Goal: Book appointment/travel/reservation

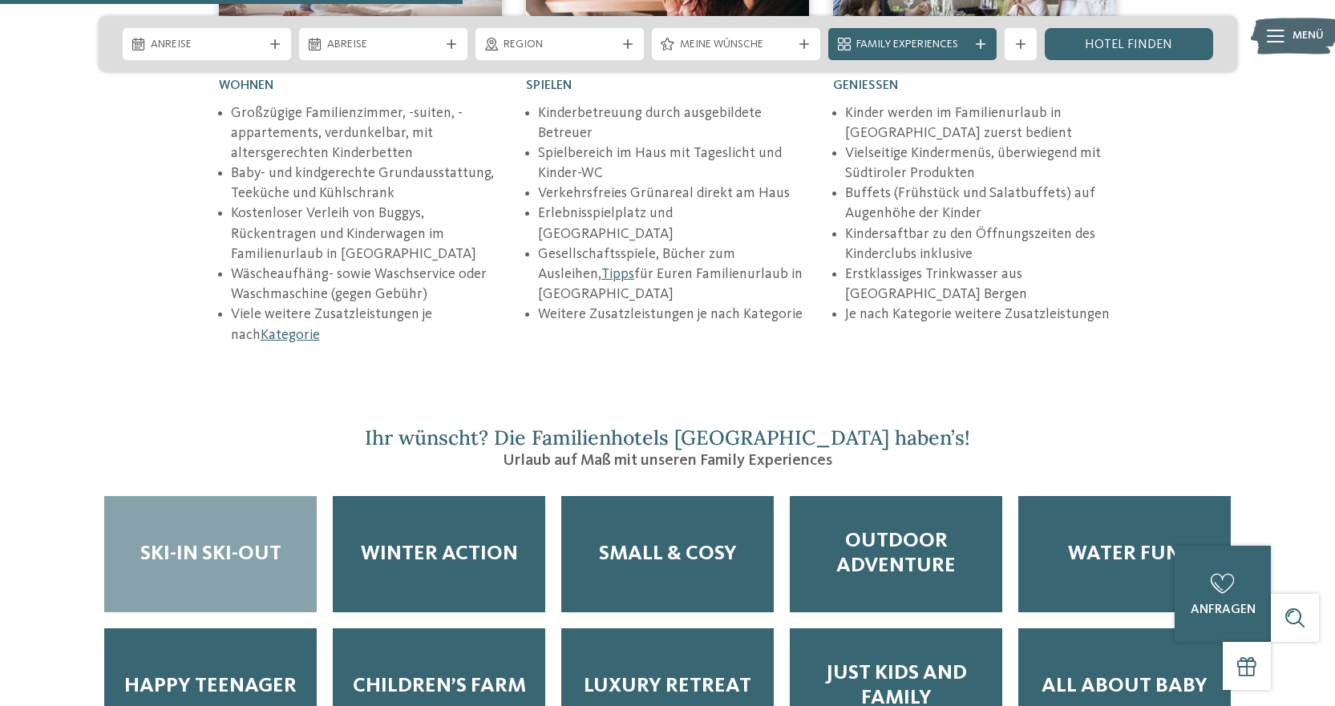
scroll to position [2566, 0]
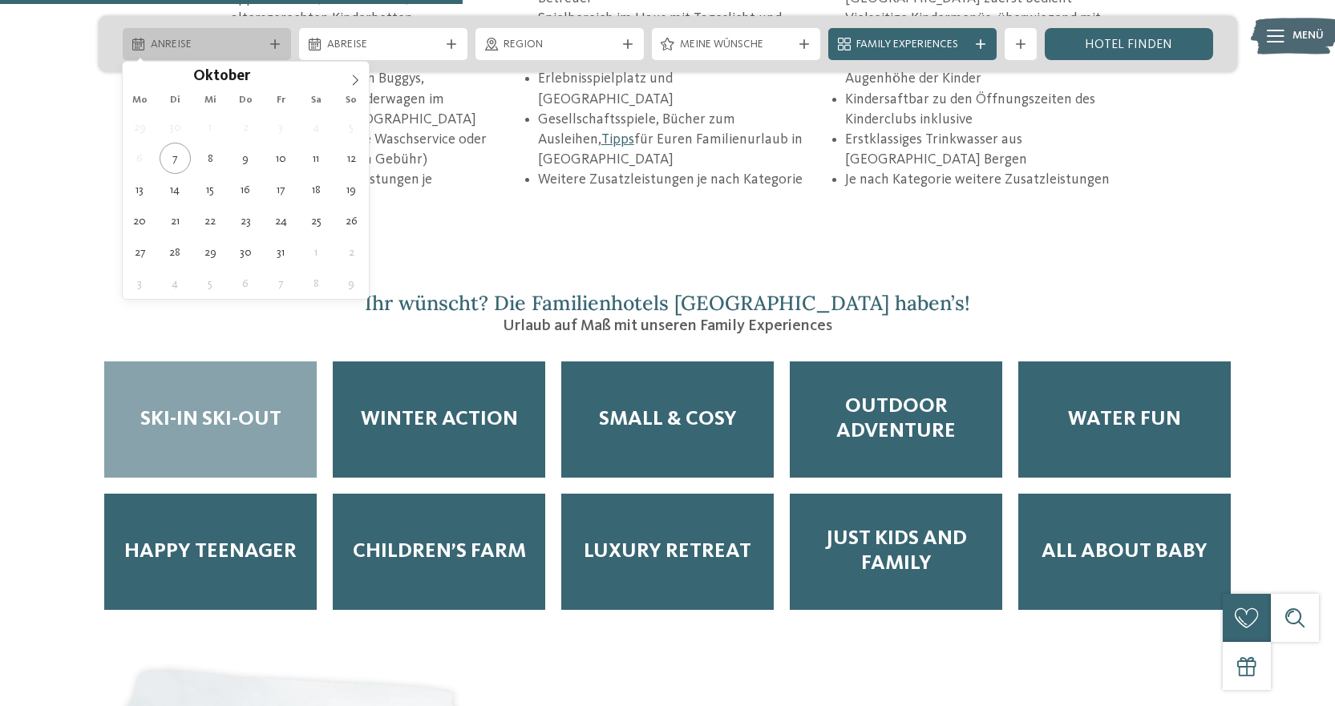
click at [237, 47] on span "Anreise" at bounding box center [207, 45] width 112 height 16
click at [351, 85] on icon at bounding box center [355, 80] width 11 height 11
type input "****"
click at [351, 85] on icon at bounding box center [355, 80] width 11 height 11
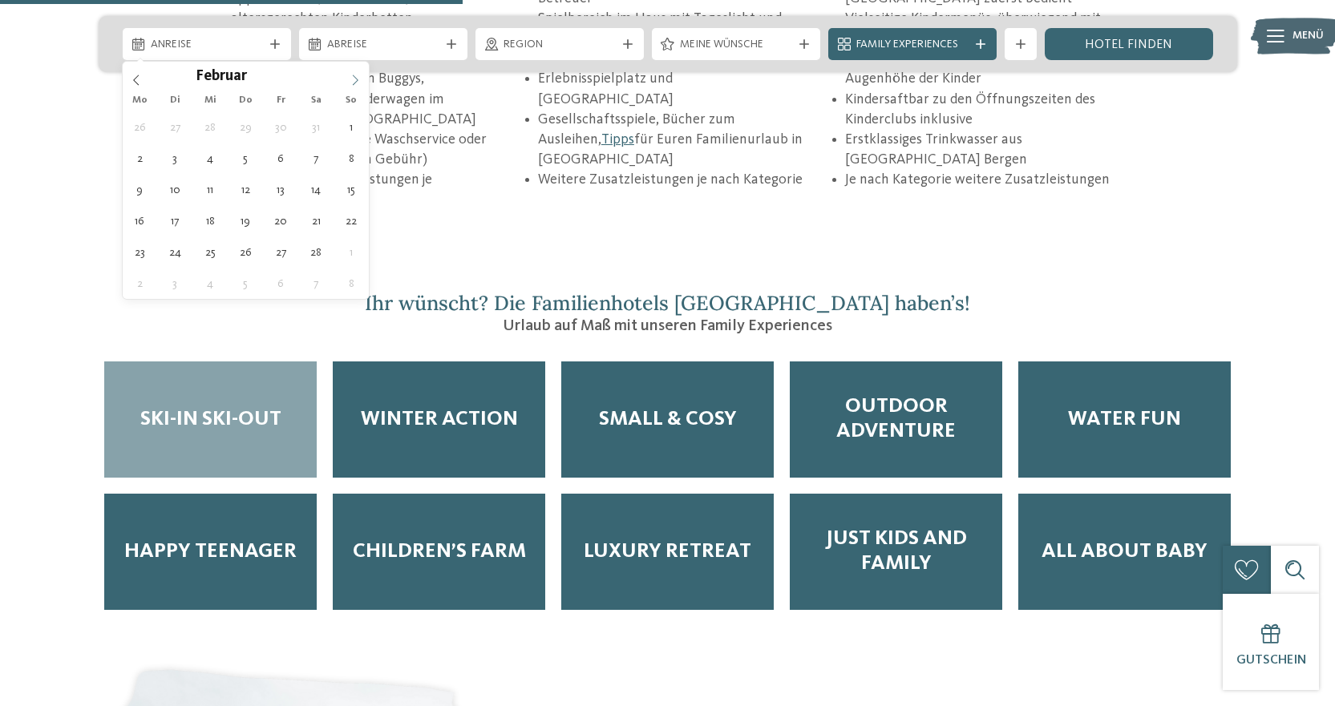
click at [351, 85] on icon at bounding box center [355, 80] width 11 height 11
click at [142, 80] on span at bounding box center [136, 75] width 27 height 27
type div "11.01.2026"
type input "****"
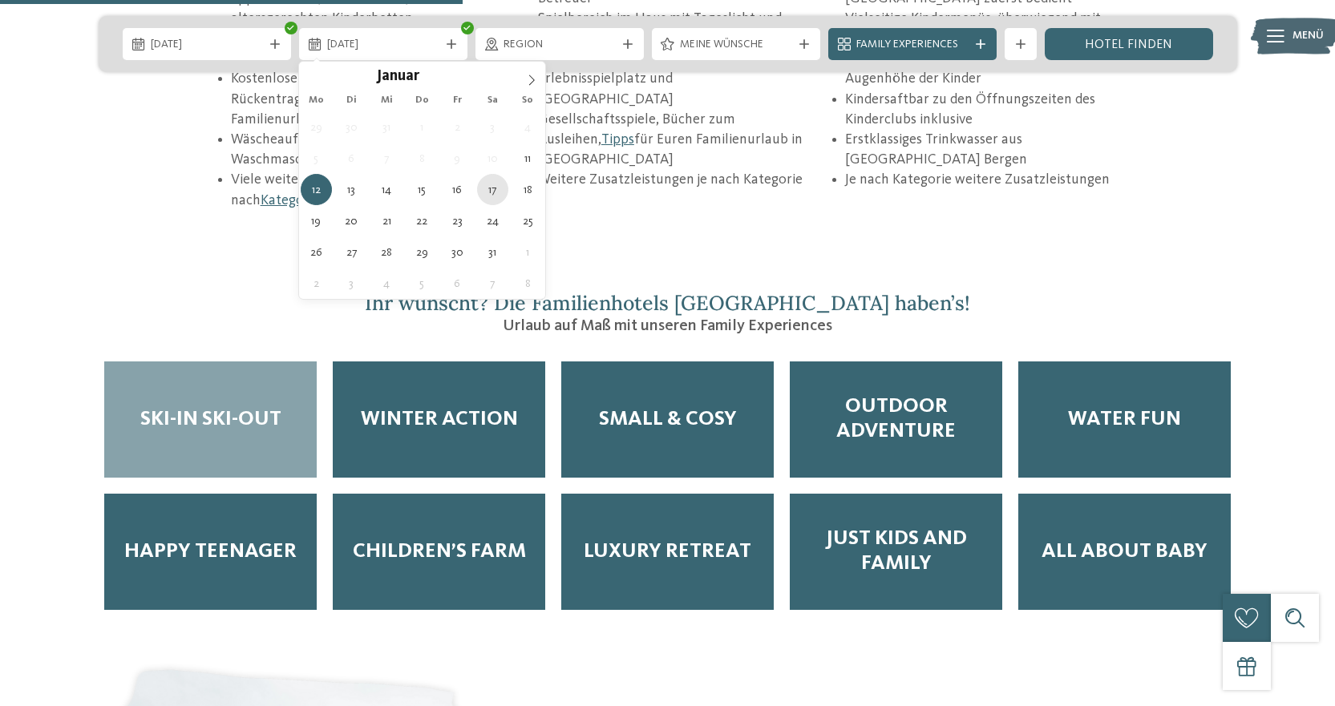
type div "17.01.2026"
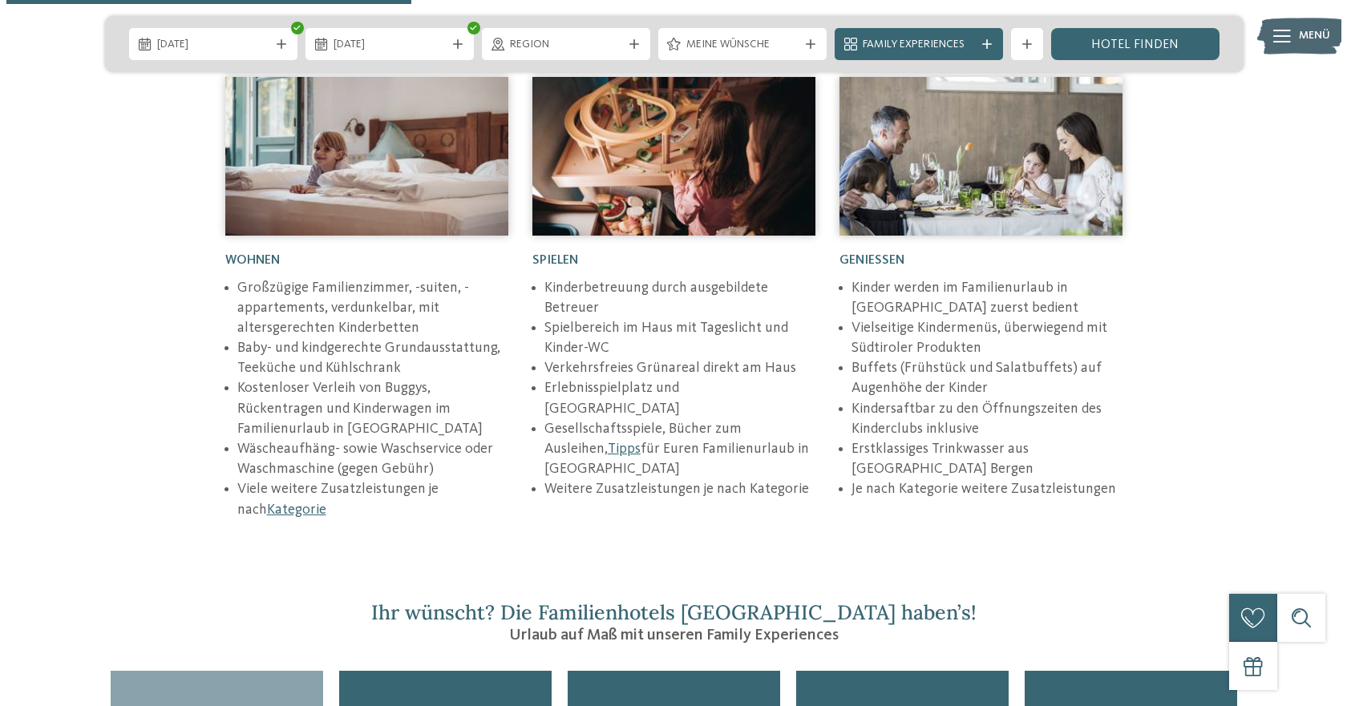
scroll to position [2245, 0]
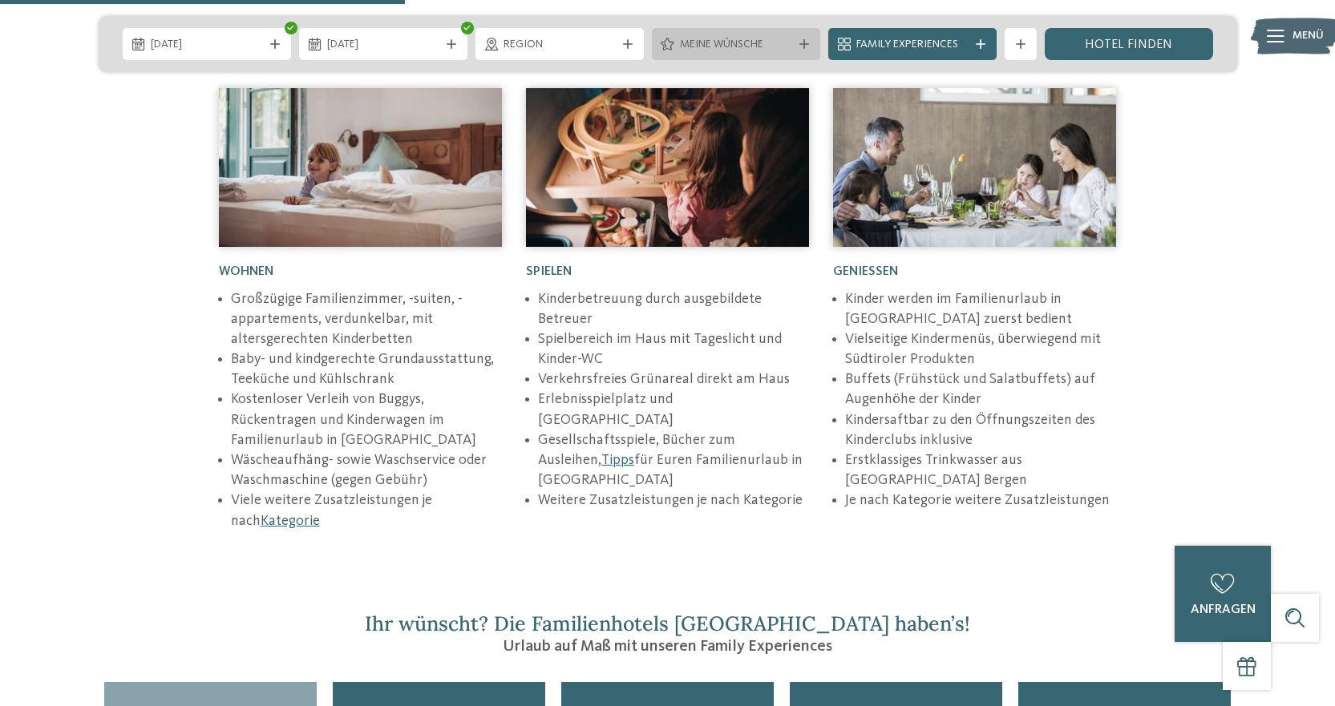
click at [747, 51] on span "Meine Wünsche" at bounding box center [736, 45] width 112 height 16
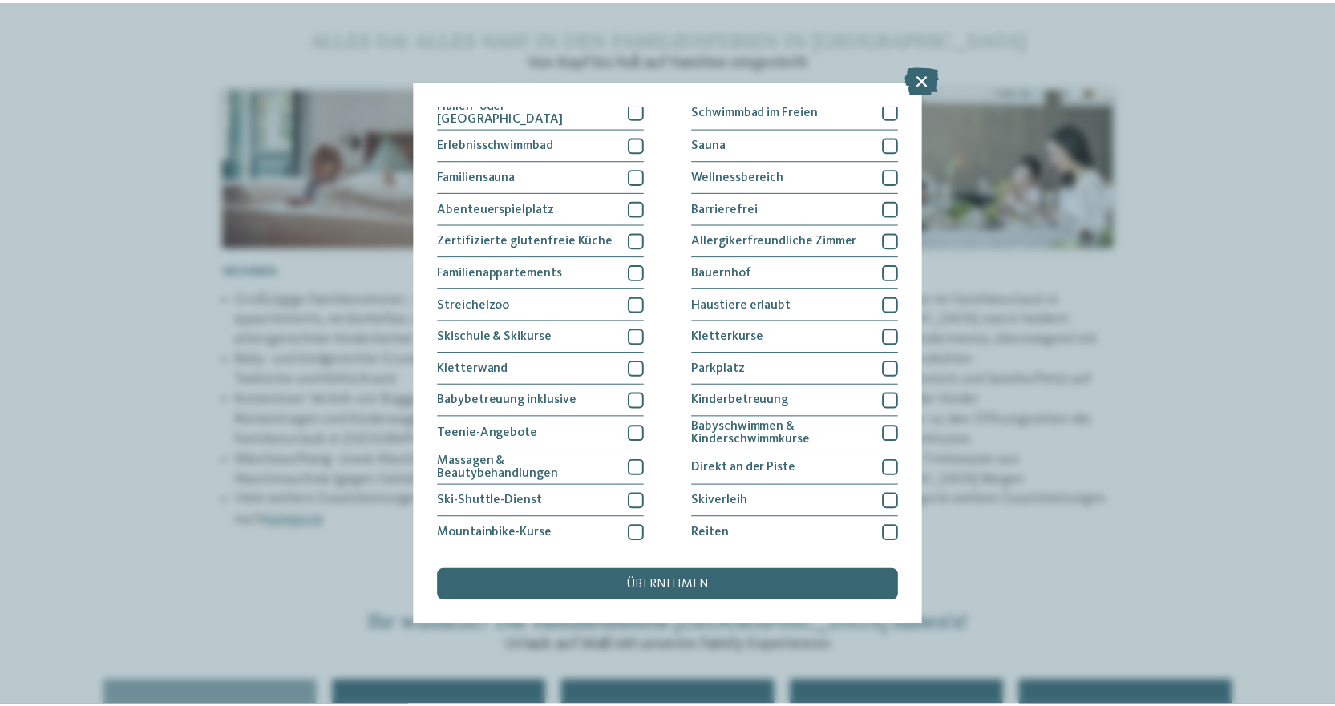
scroll to position [0, 0]
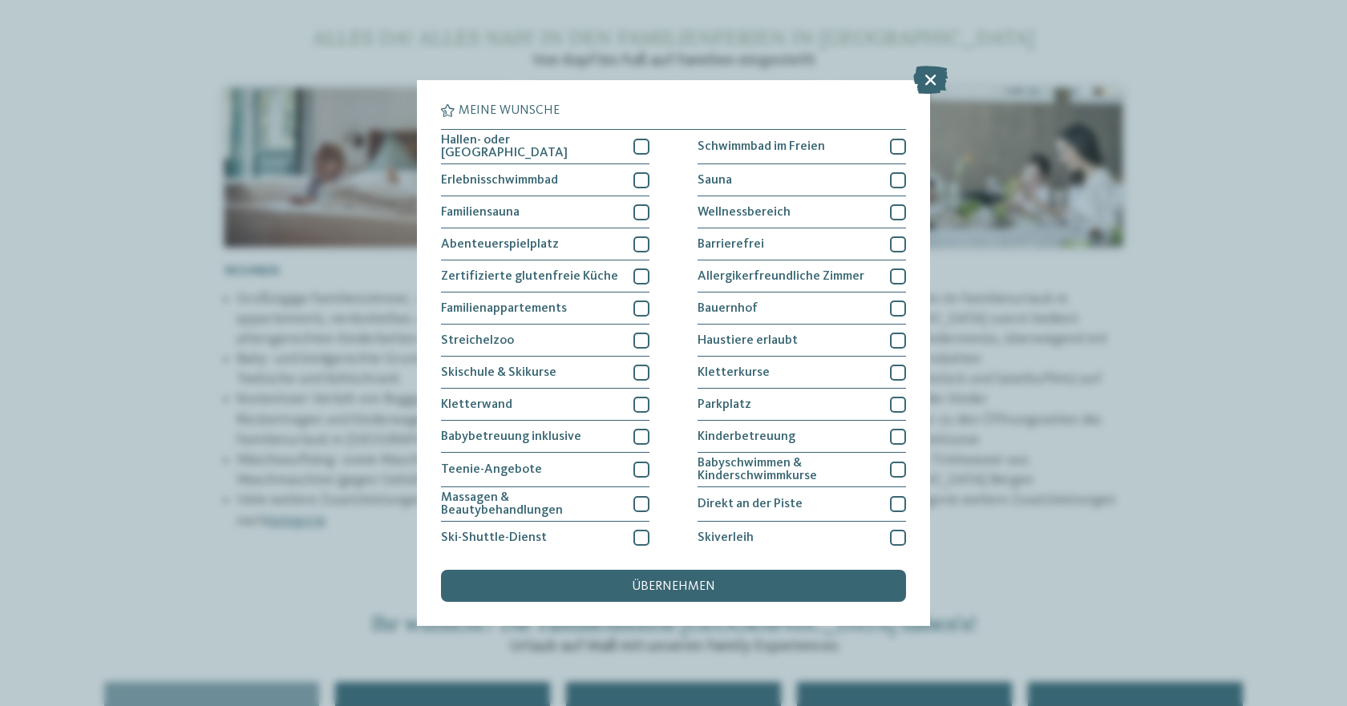
click at [92, 246] on div "Meine Wünsche Hallen- oder Schleusenbad Schwimmbad im Freien" at bounding box center [673, 353] width 1347 height 706
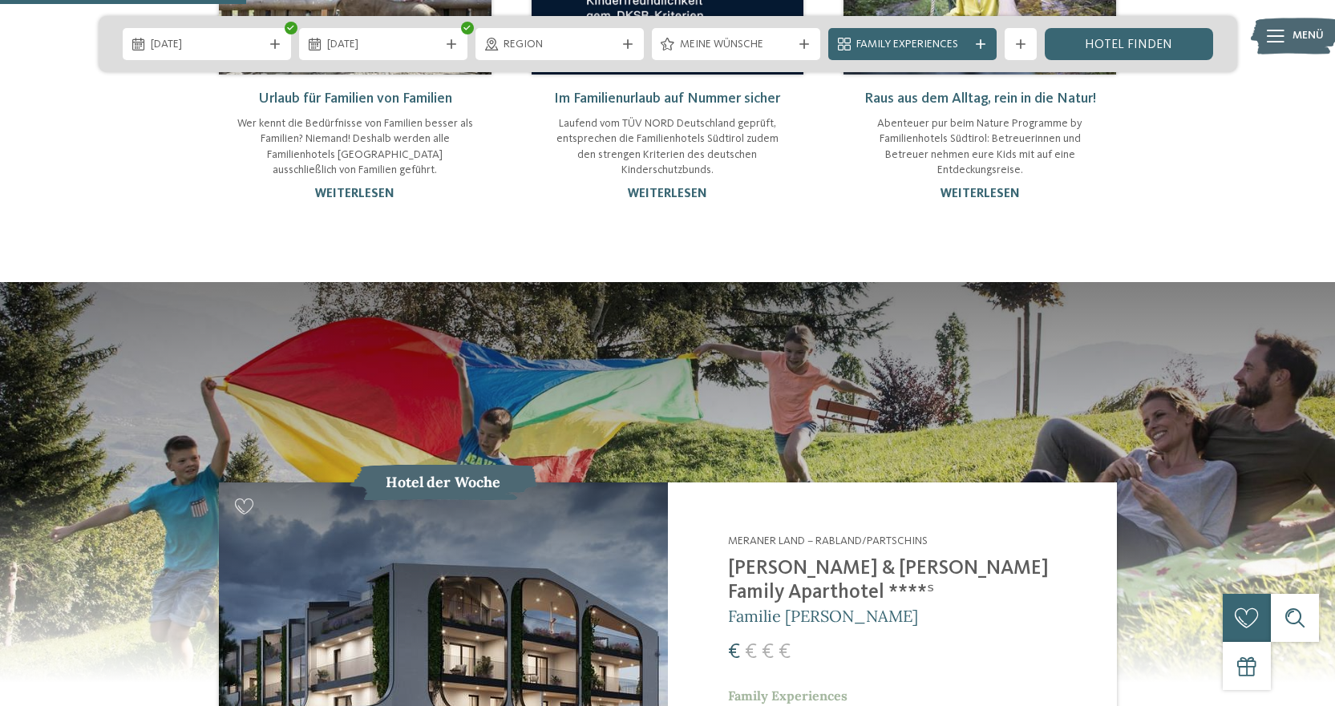
scroll to position [1363, 0]
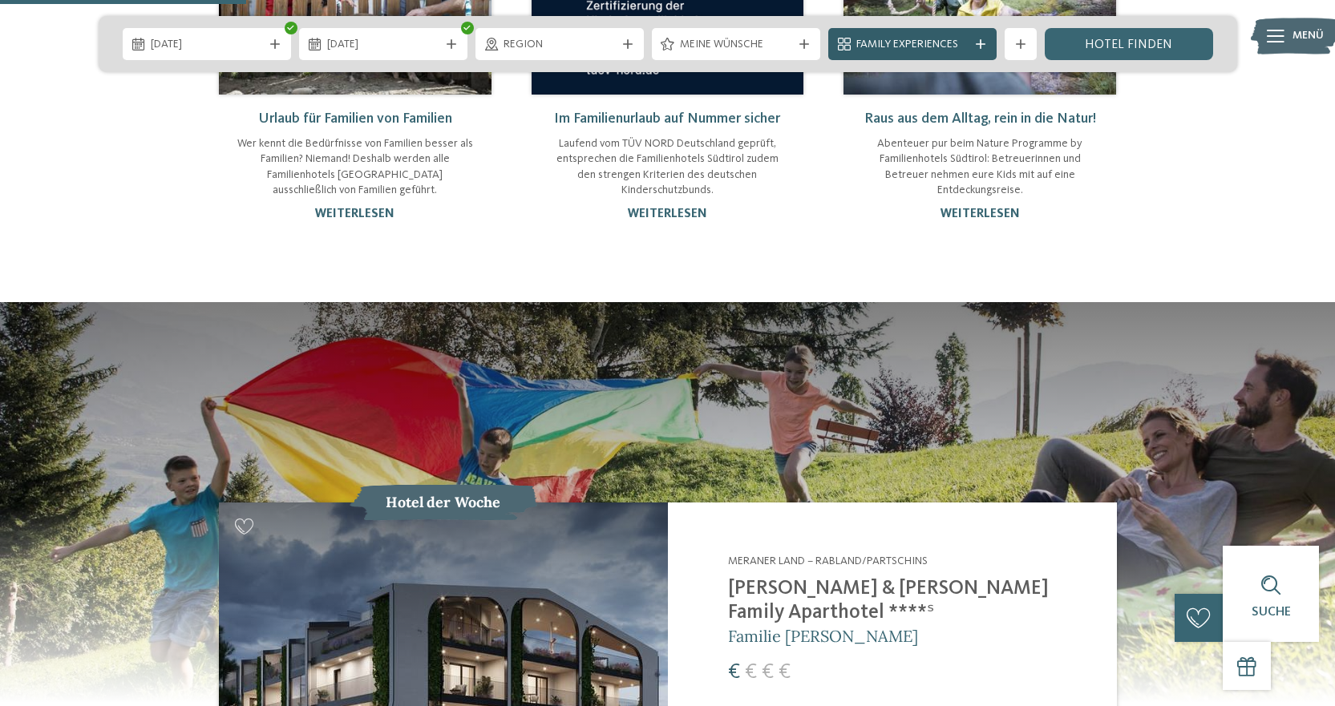
click at [920, 46] on span "Family Experiences" at bounding box center [912, 45] width 112 height 16
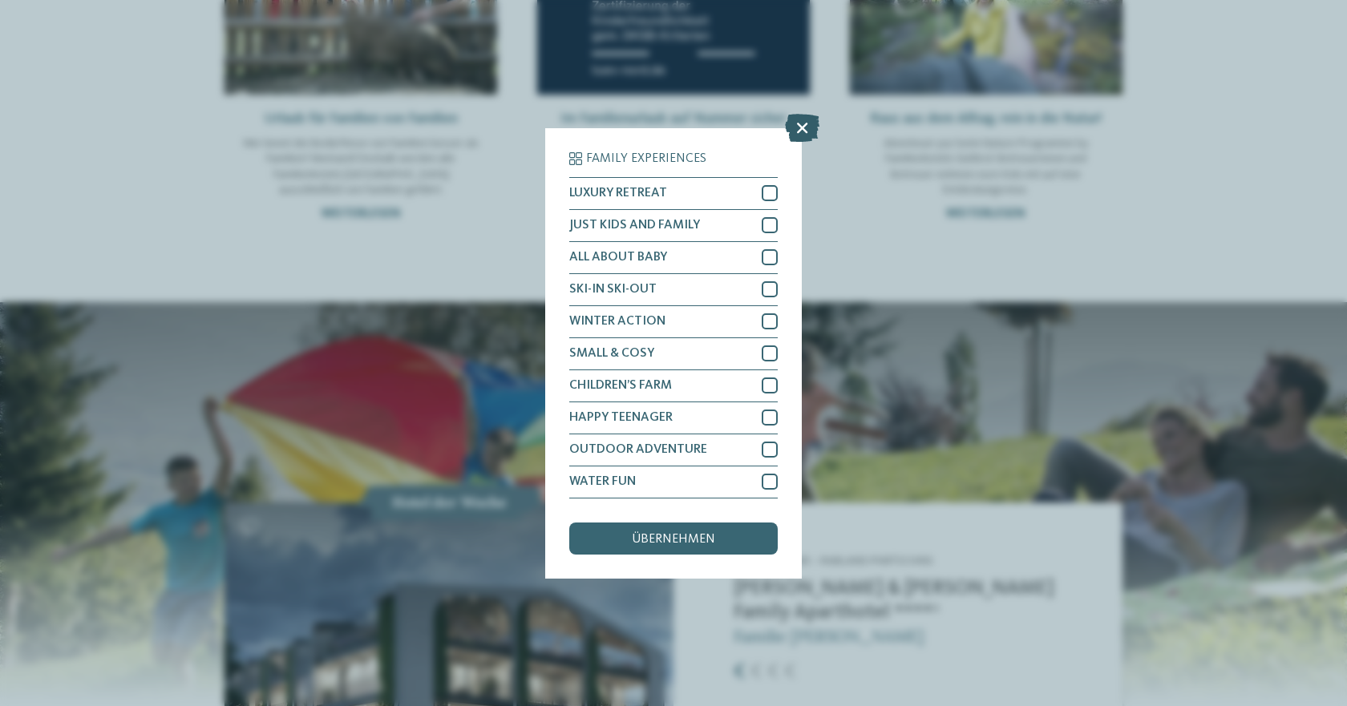
click at [803, 127] on icon at bounding box center [802, 127] width 34 height 28
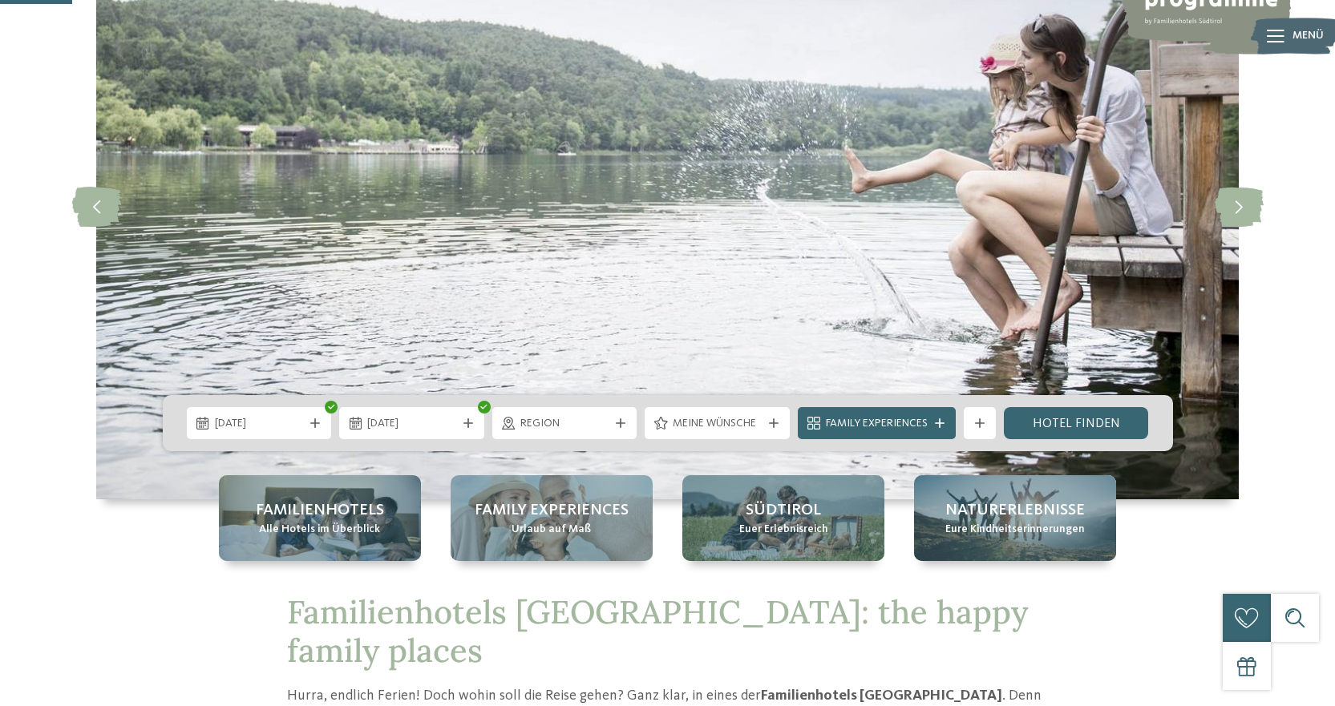
scroll to position [160, 0]
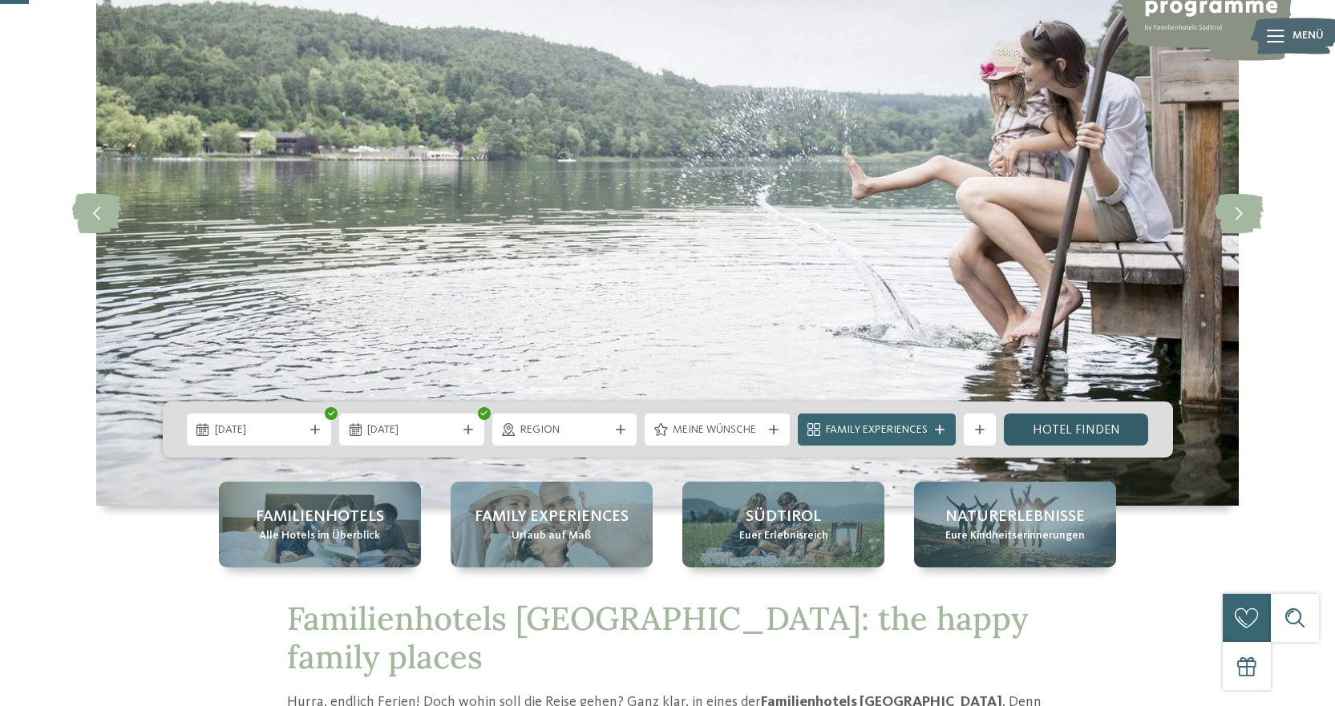
click at [1087, 425] on link "Hotel finden" at bounding box center [1076, 430] width 145 height 32
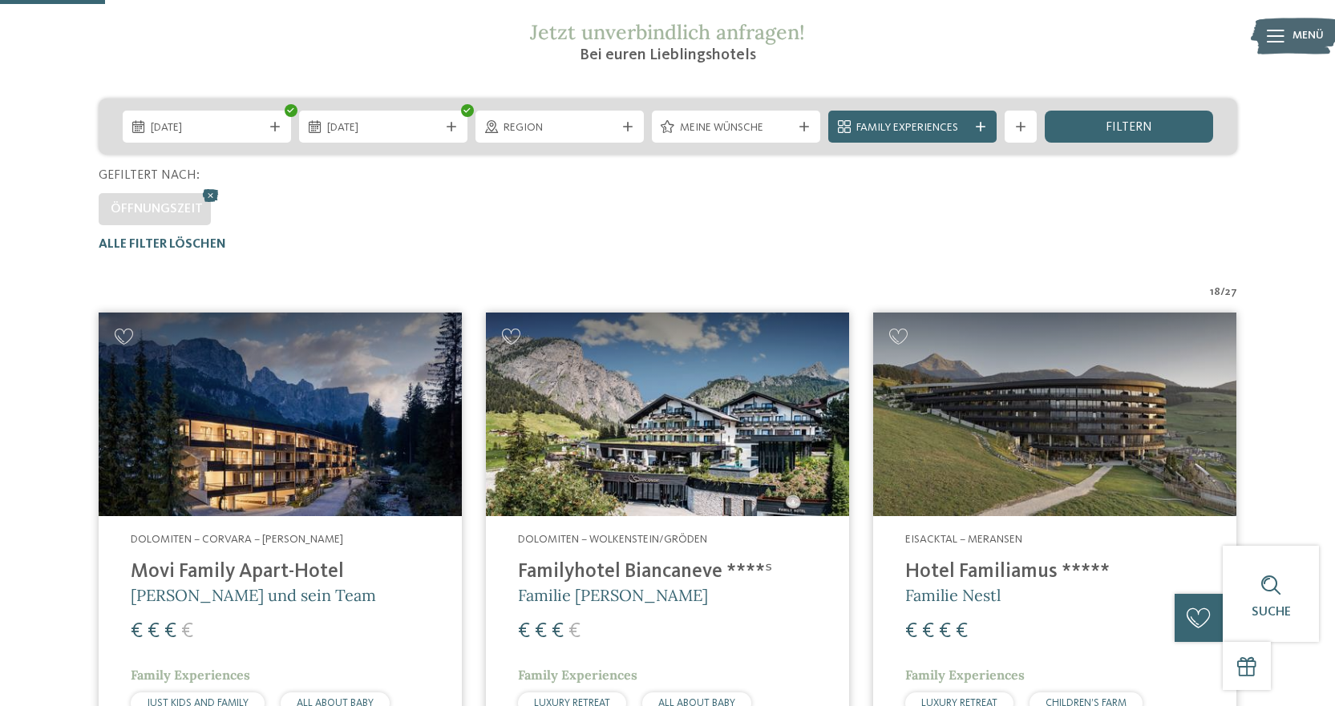
scroll to position [45, 0]
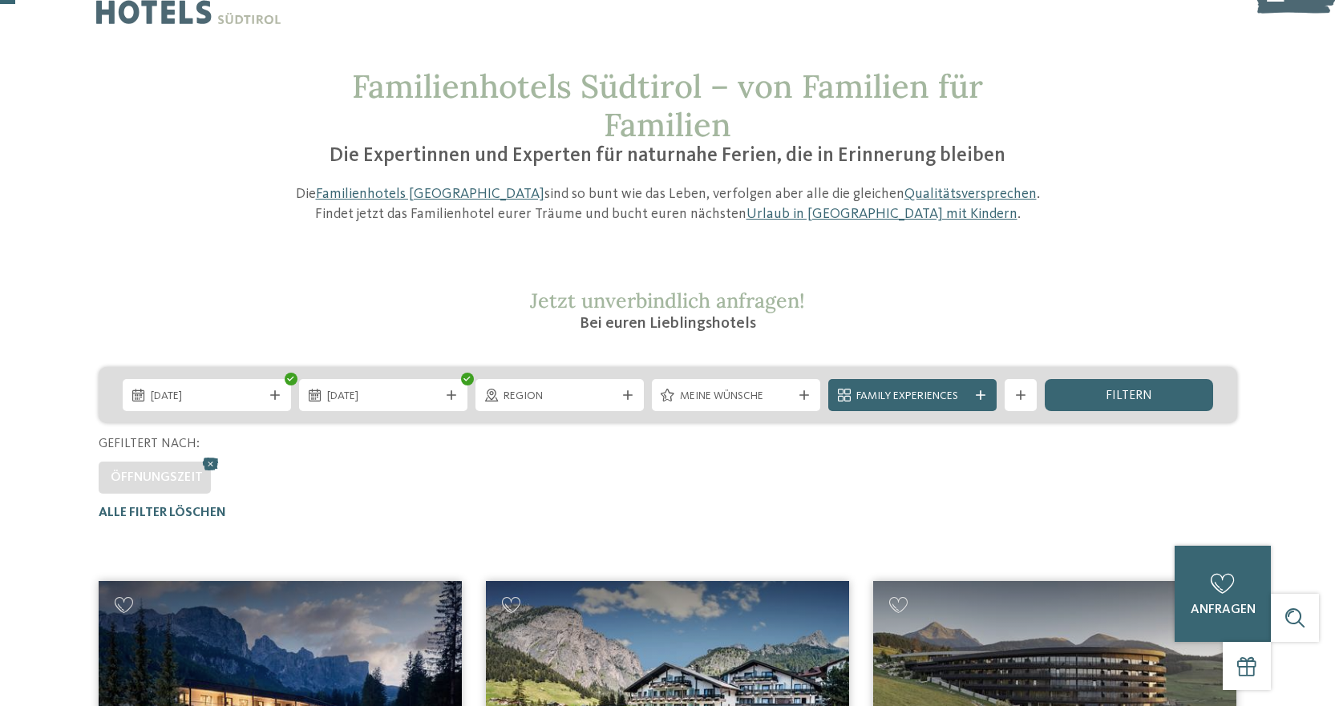
click at [1001, 400] on div "Weitere Filter anzeigen Weitere Filter anzeigen" at bounding box center [1021, 395] width 40 height 32
click at [1016, 400] on icon at bounding box center [1021, 395] width 10 height 10
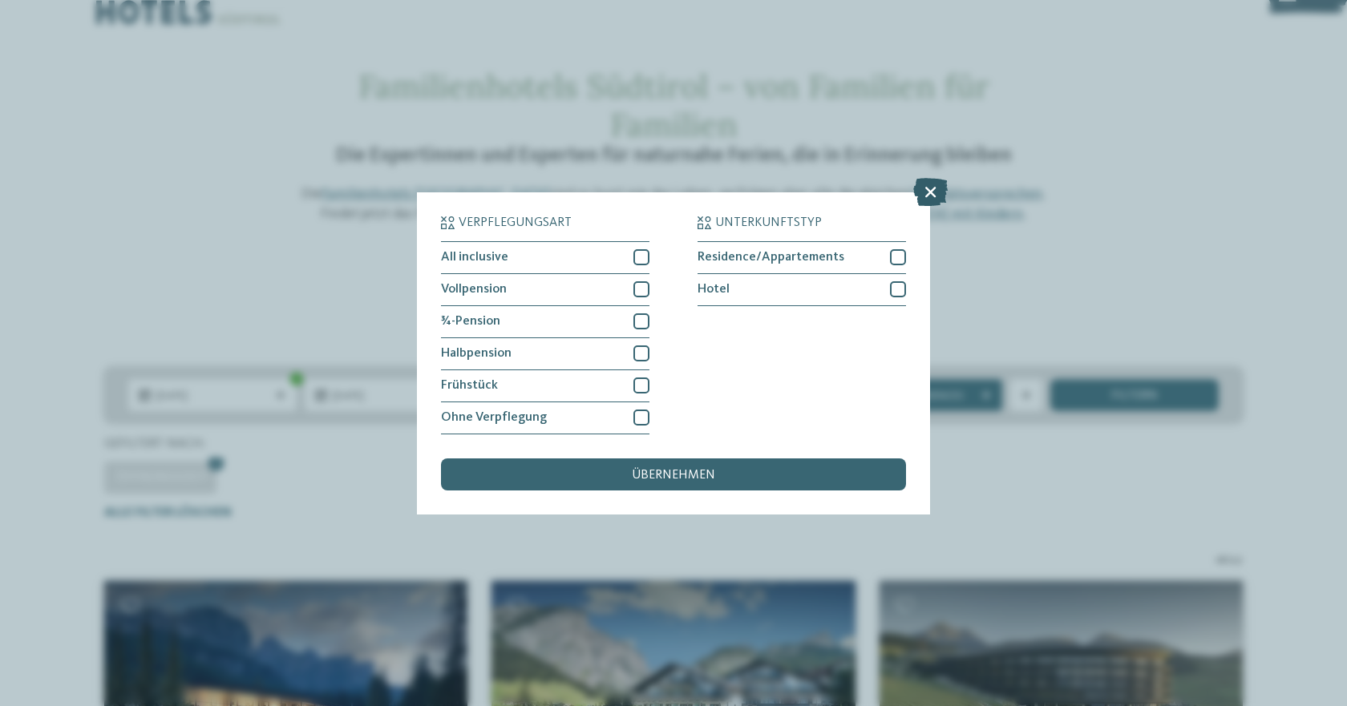
click at [941, 188] on icon at bounding box center [930, 191] width 34 height 28
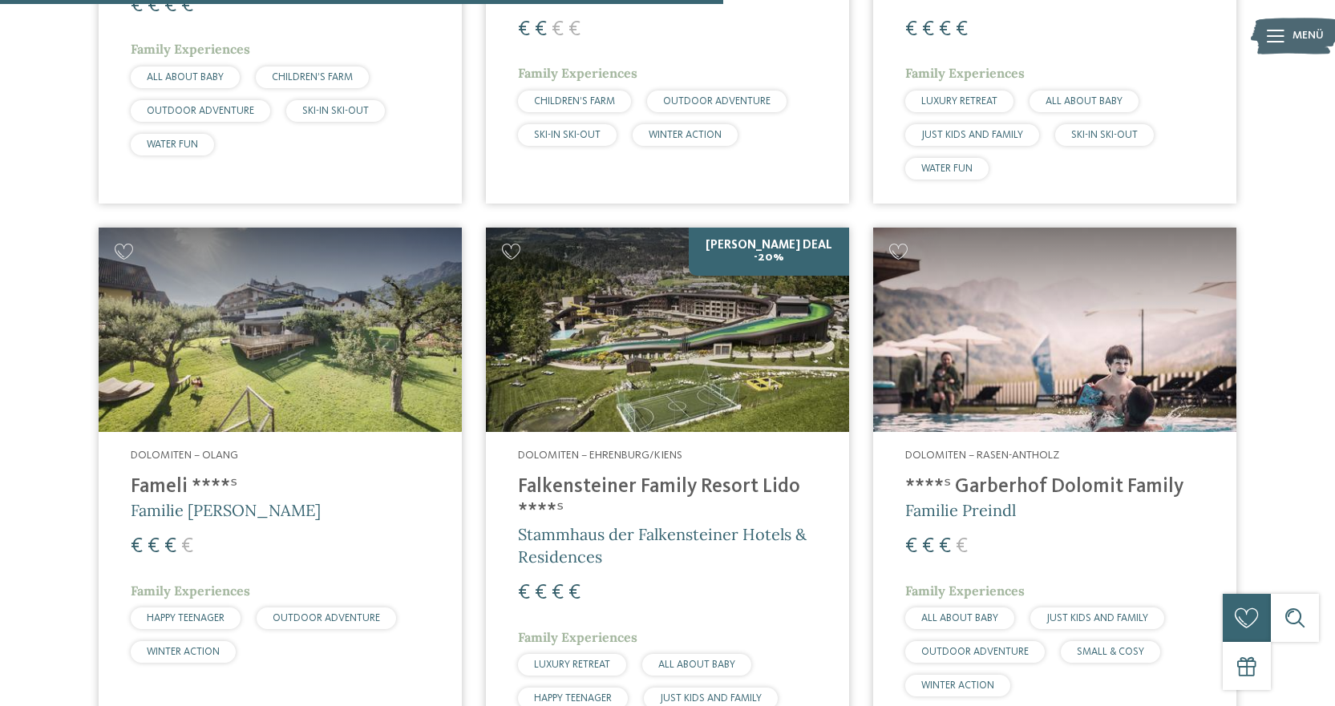
scroll to position [2652, 0]
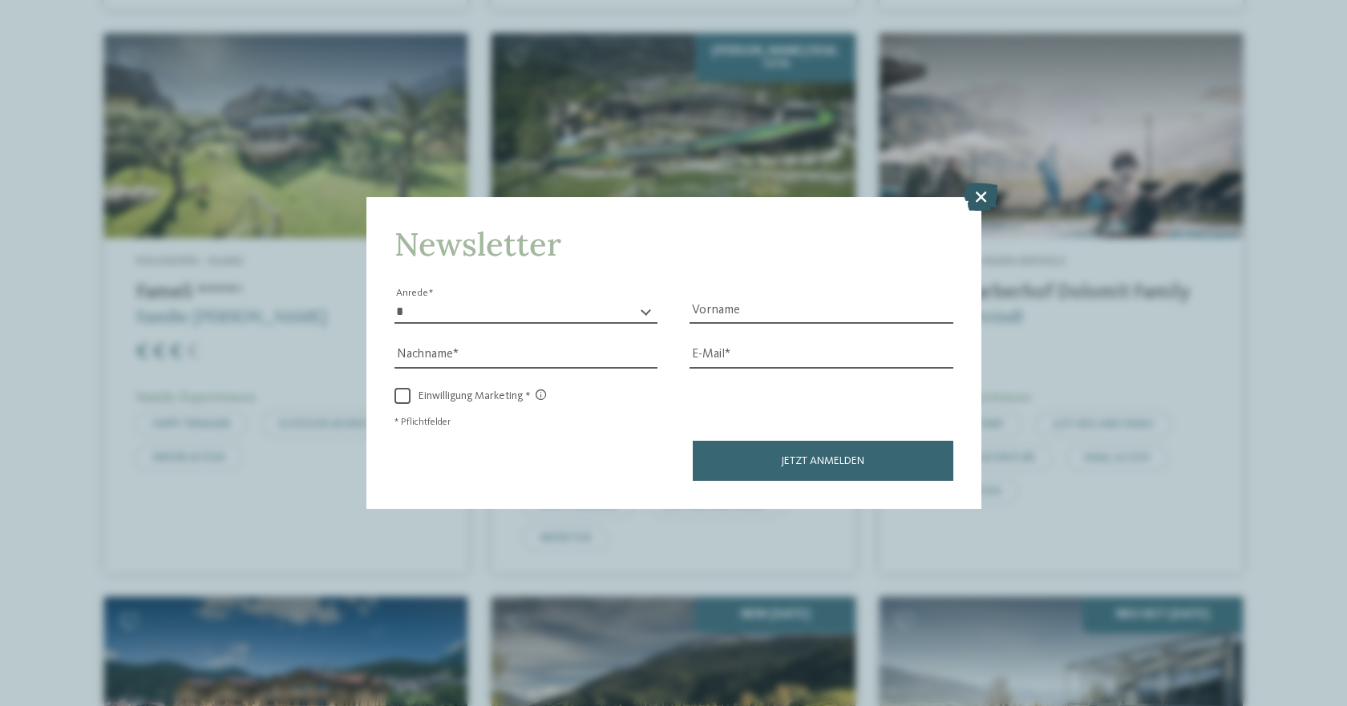
click at [994, 202] on icon at bounding box center [981, 197] width 34 height 28
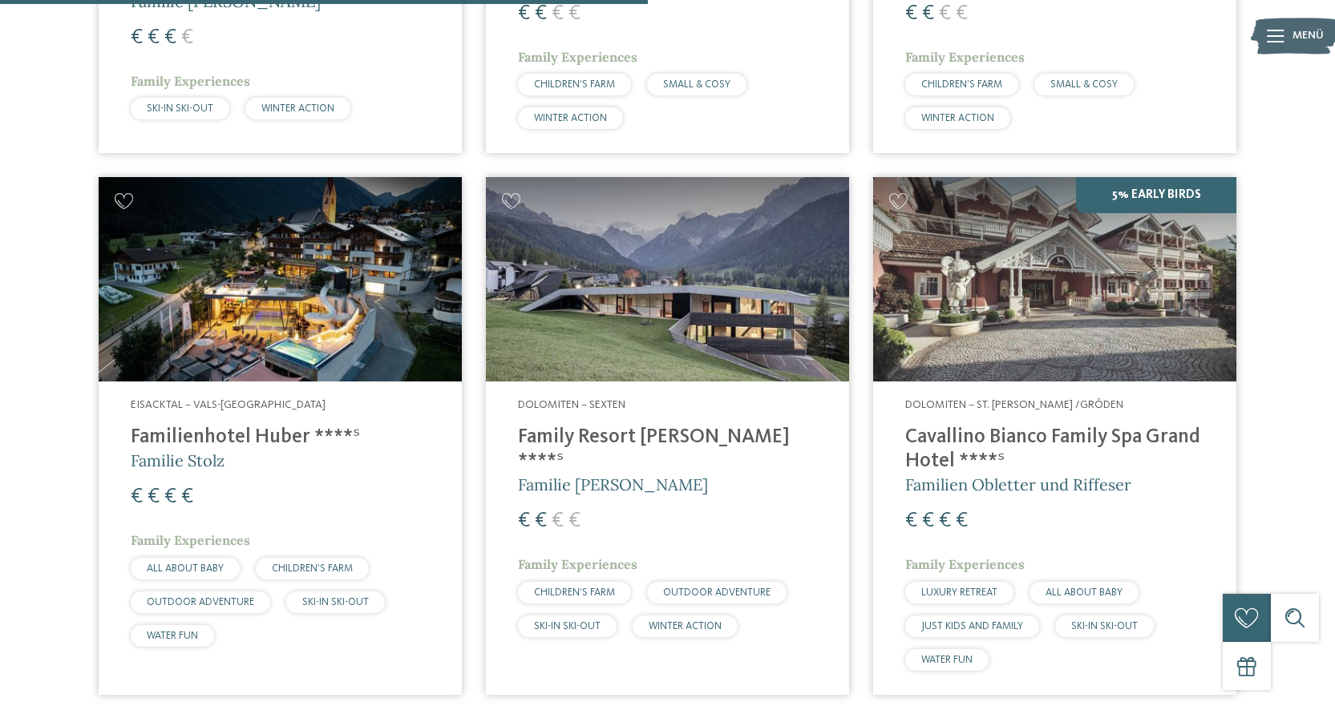
scroll to position [1931, 0]
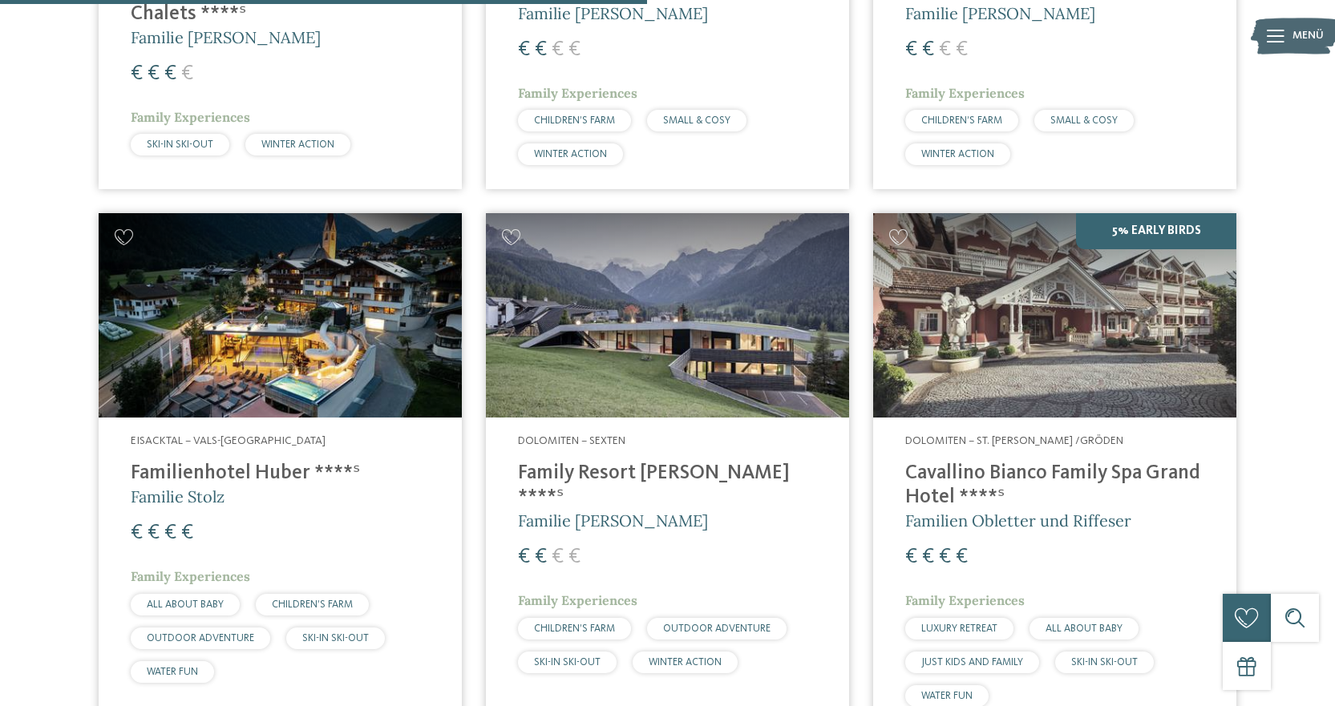
click at [694, 301] on img at bounding box center [667, 315] width 363 height 204
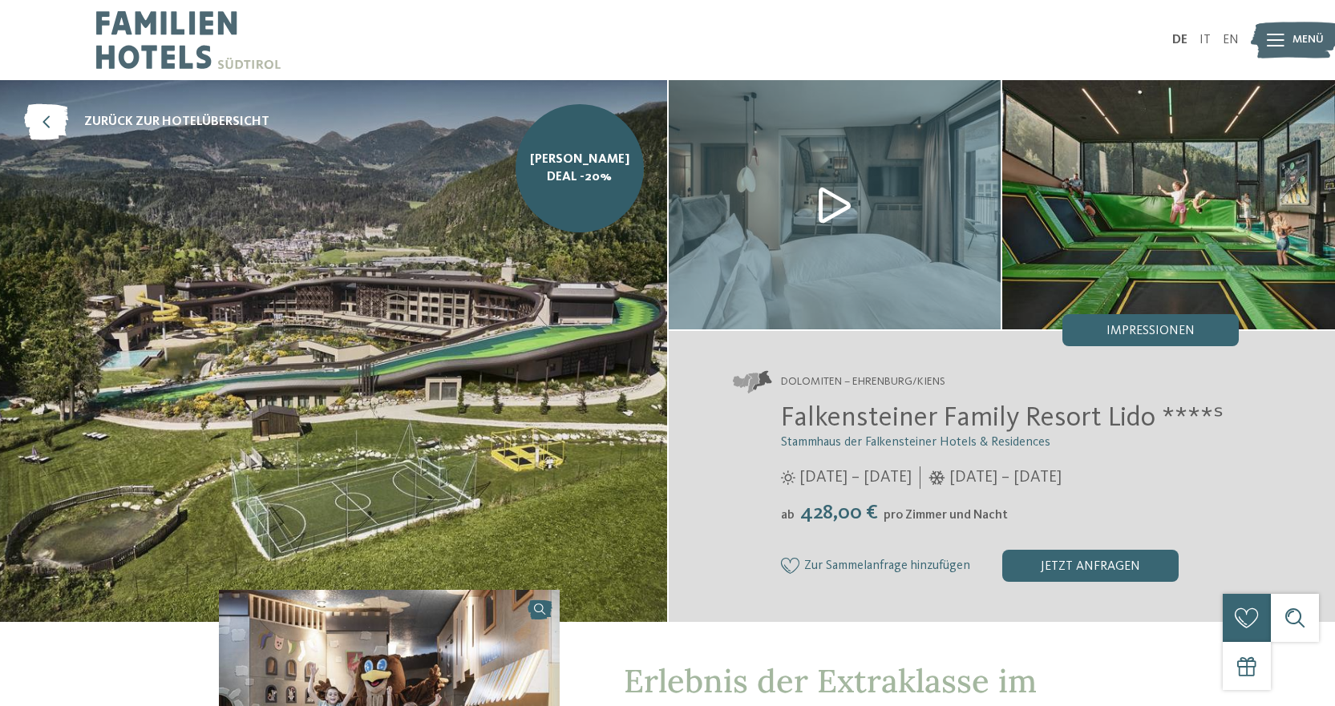
click at [354, 399] on img at bounding box center [333, 351] width 667 height 542
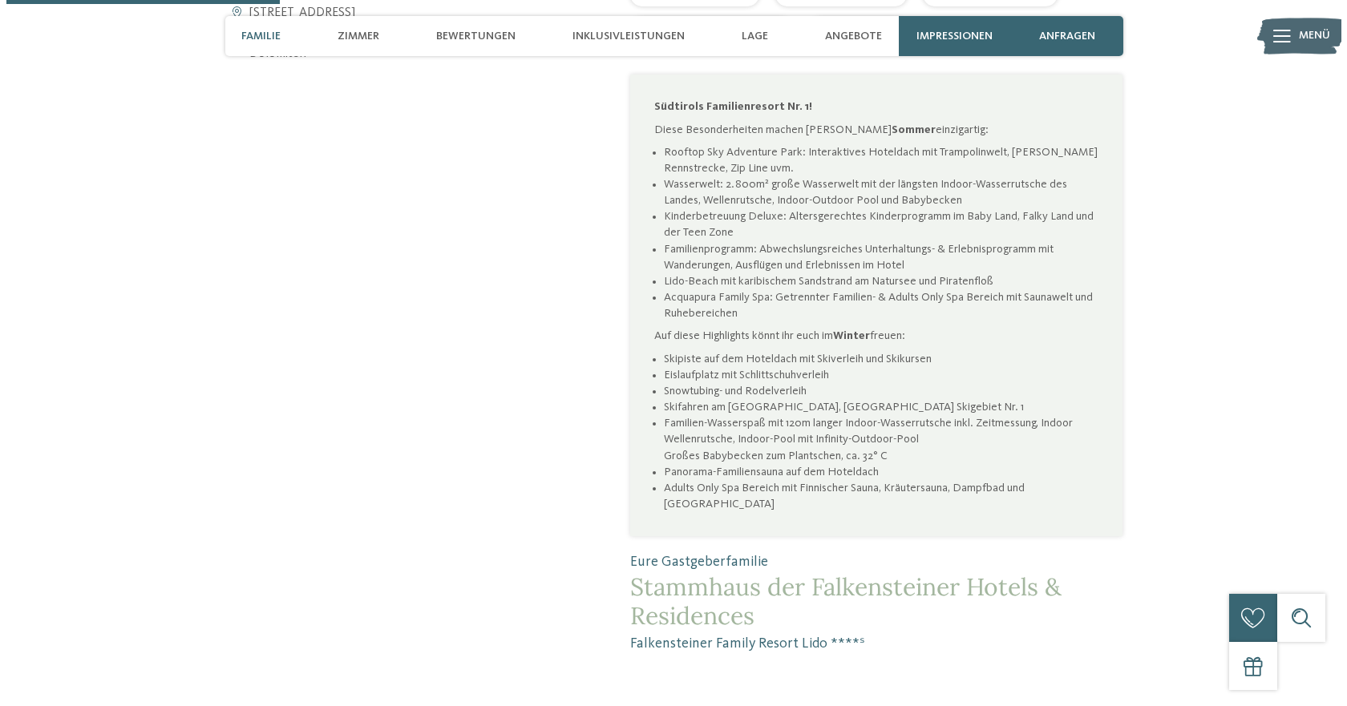
scroll to position [1122, 0]
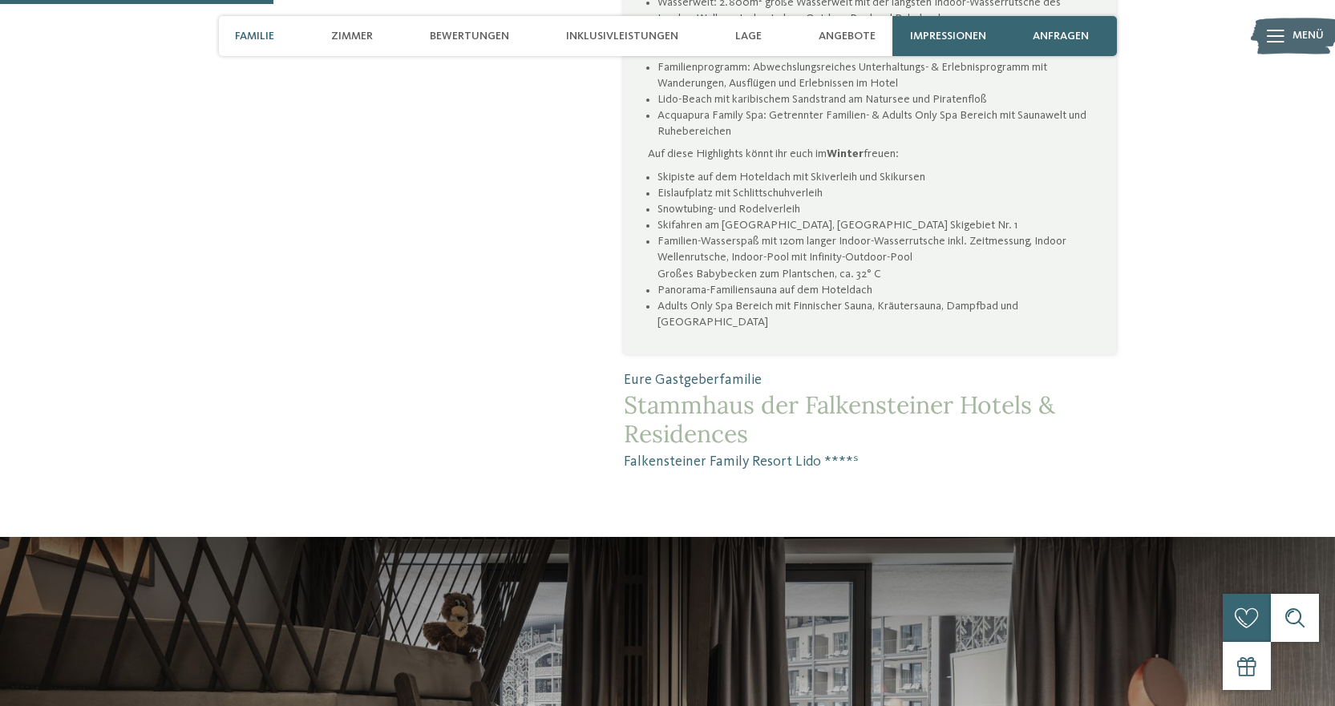
click at [1293, 21] on div "Menü" at bounding box center [1307, 36] width 31 height 40
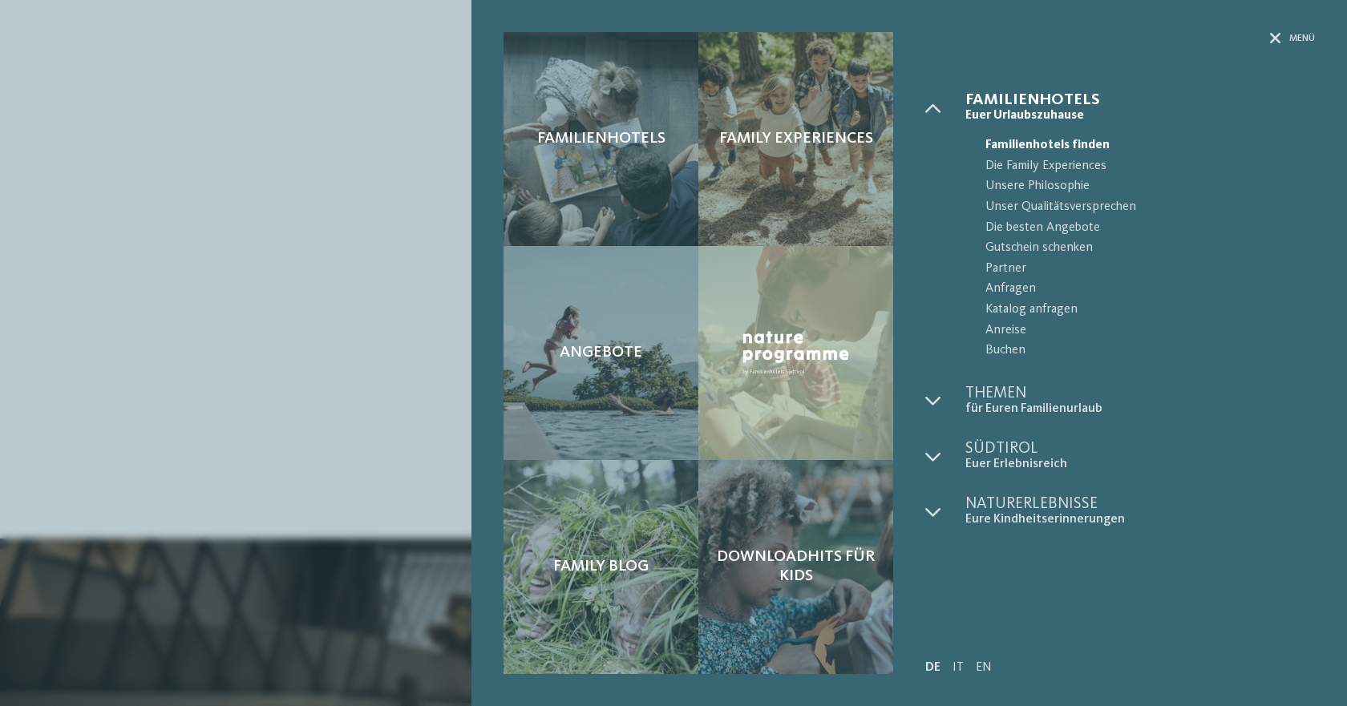
click at [1276, 39] on icon at bounding box center [1275, 38] width 11 height 11
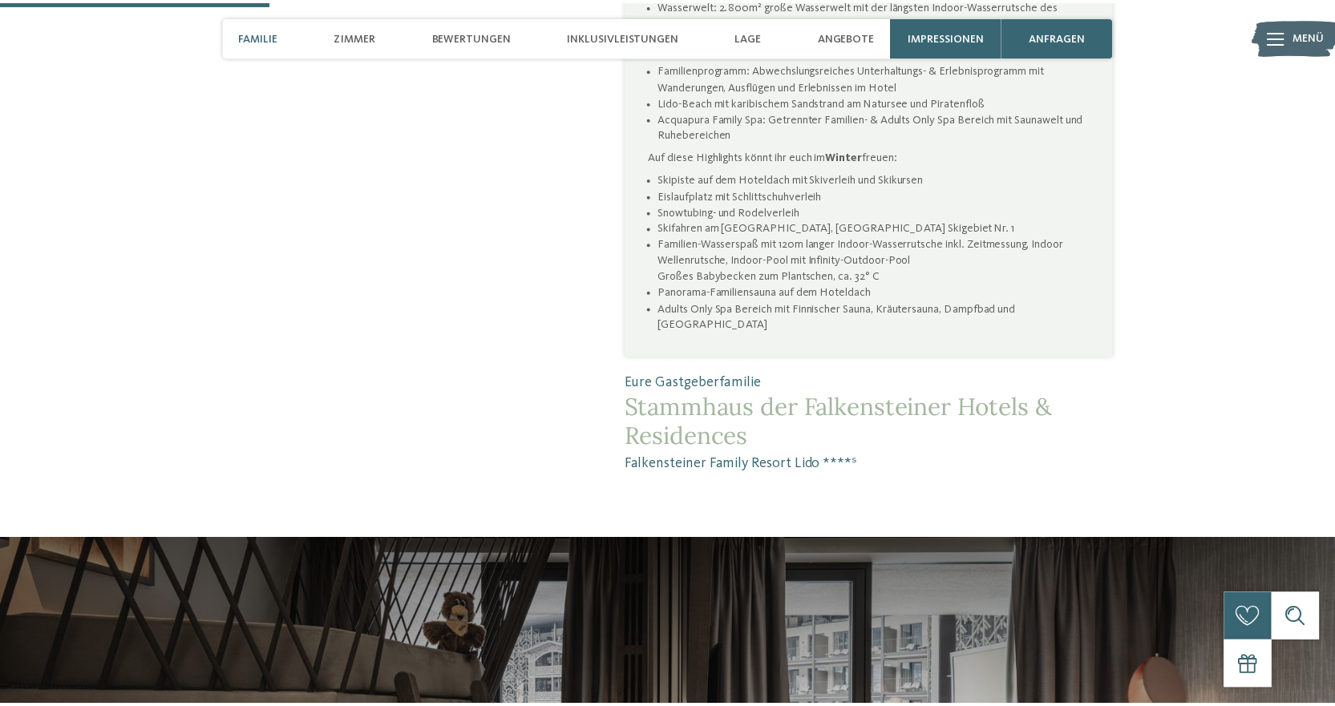
scroll to position [882, 0]
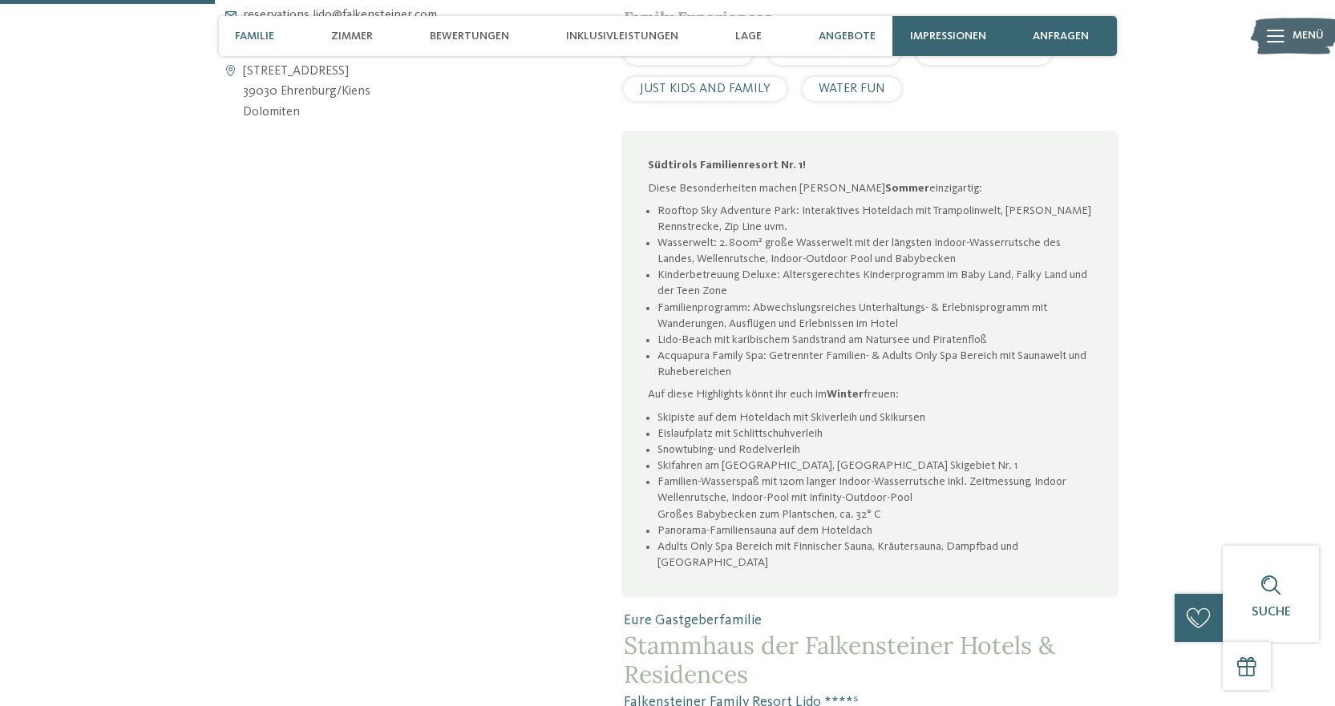
click at [834, 31] on span "Angebote" at bounding box center [847, 37] width 57 height 14
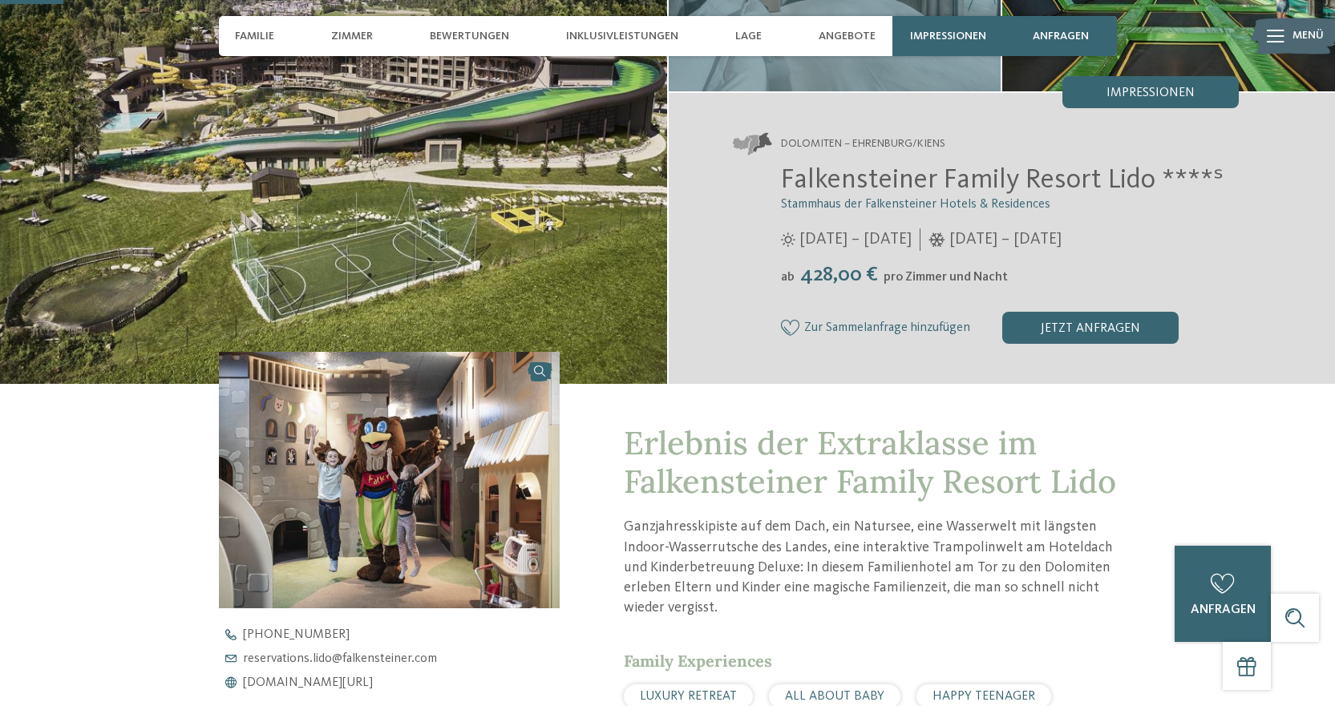
scroll to position [0, 0]
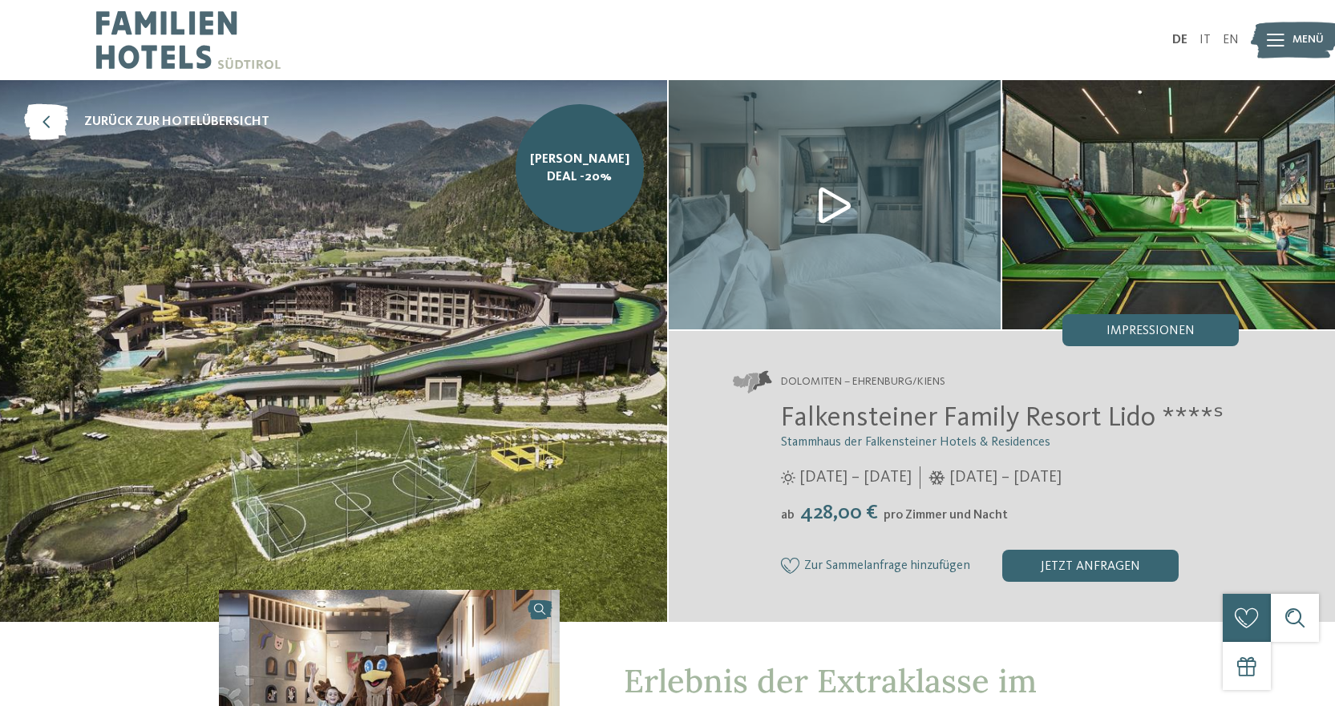
click at [212, 43] on img at bounding box center [188, 40] width 184 height 80
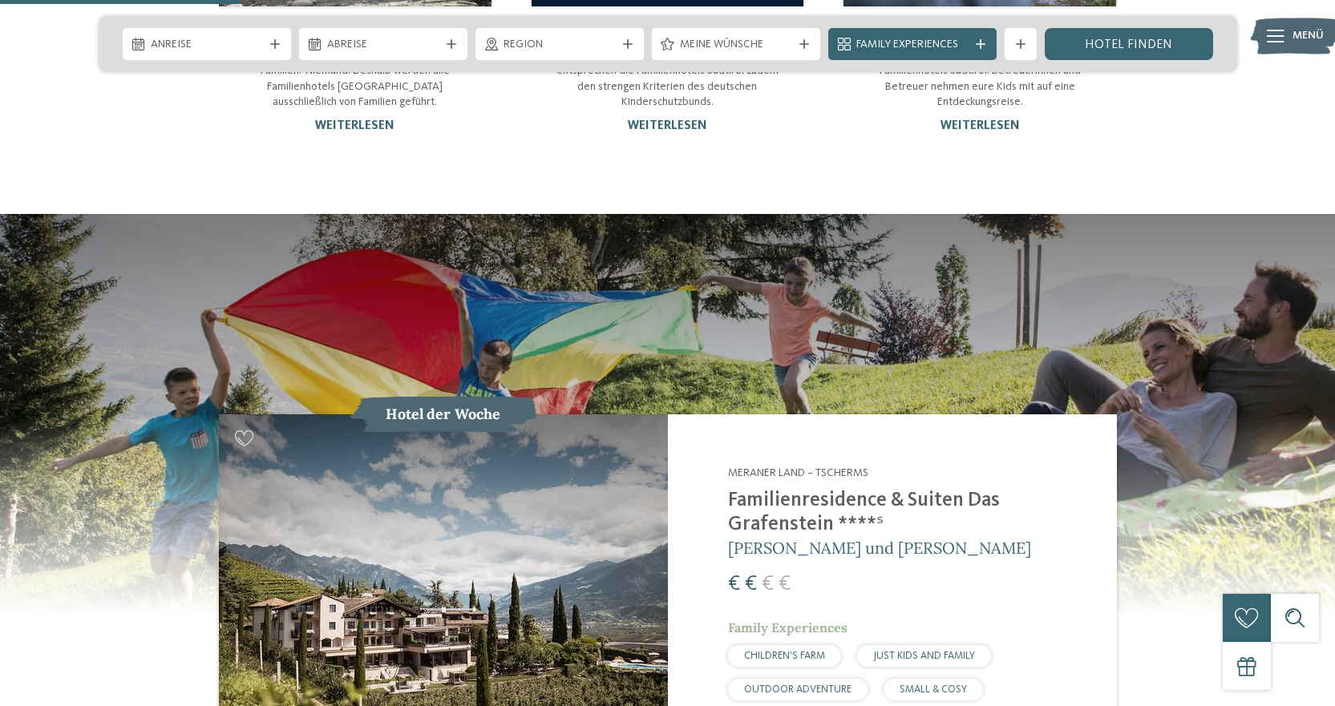
scroll to position [1684, 0]
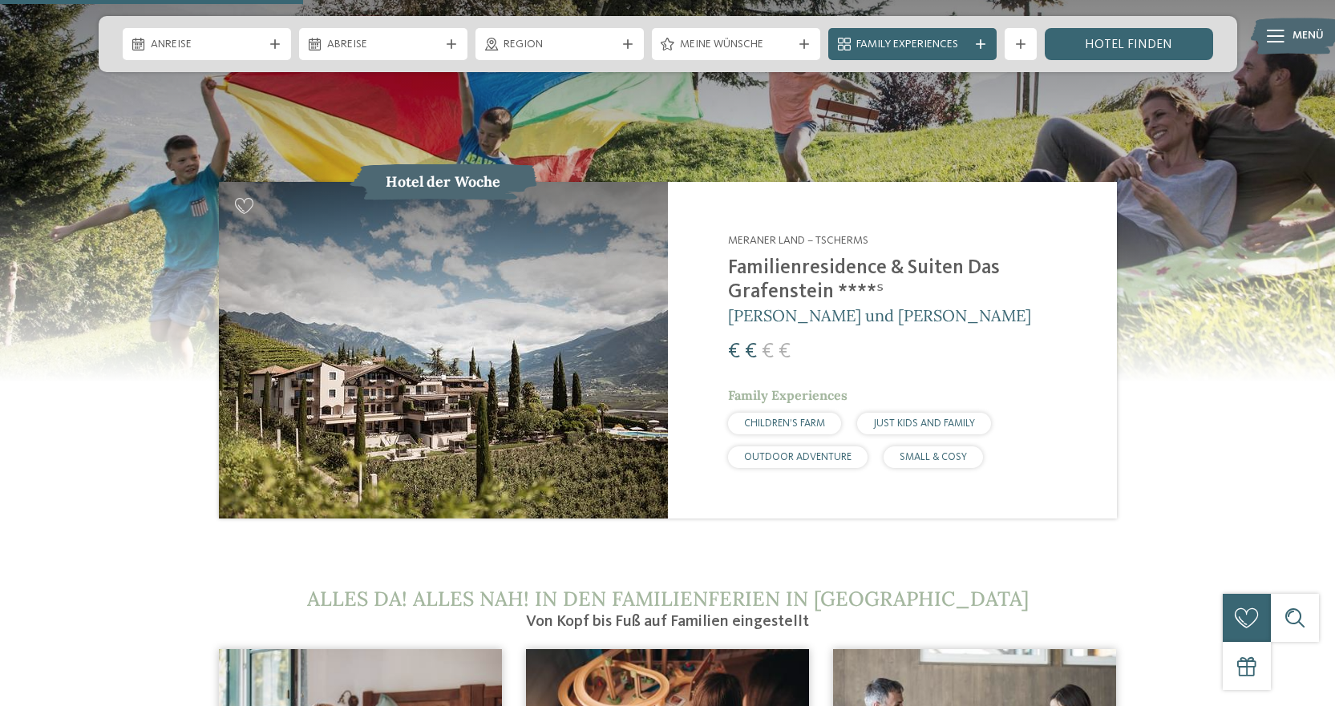
click at [481, 300] on img at bounding box center [443, 350] width 449 height 337
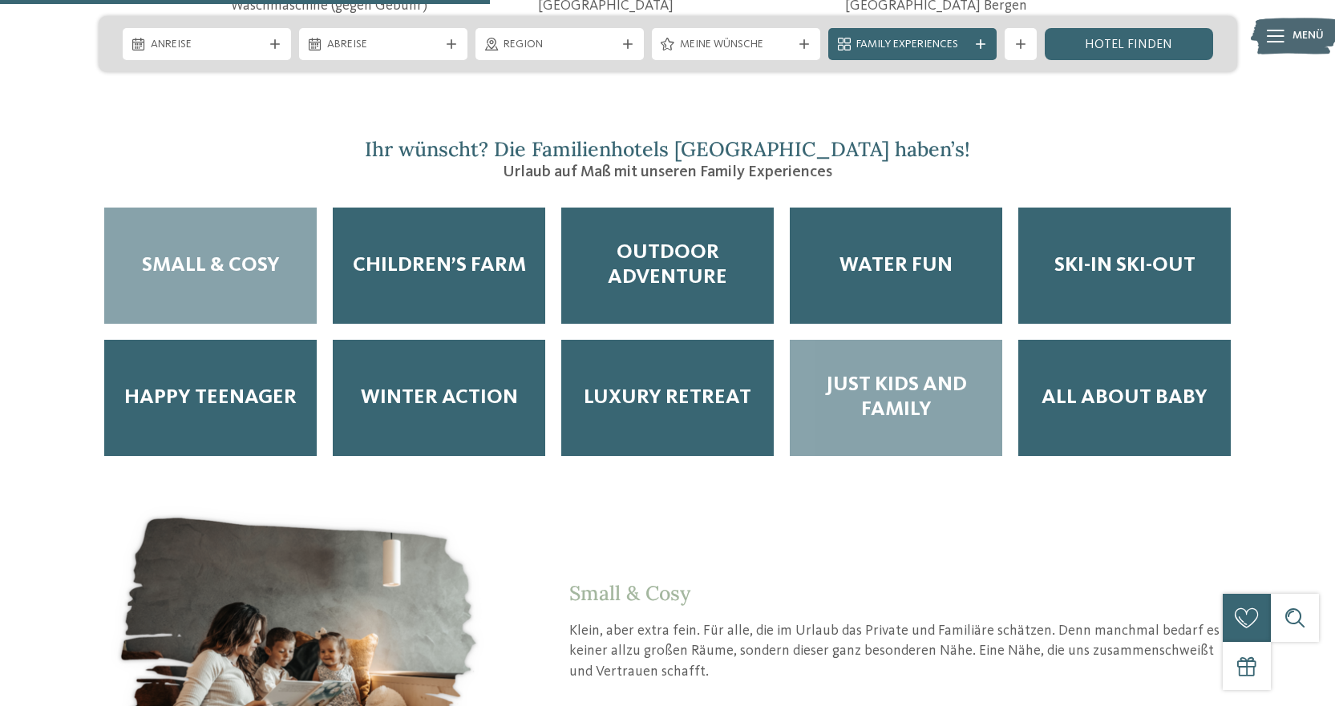
scroll to position [2726, 0]
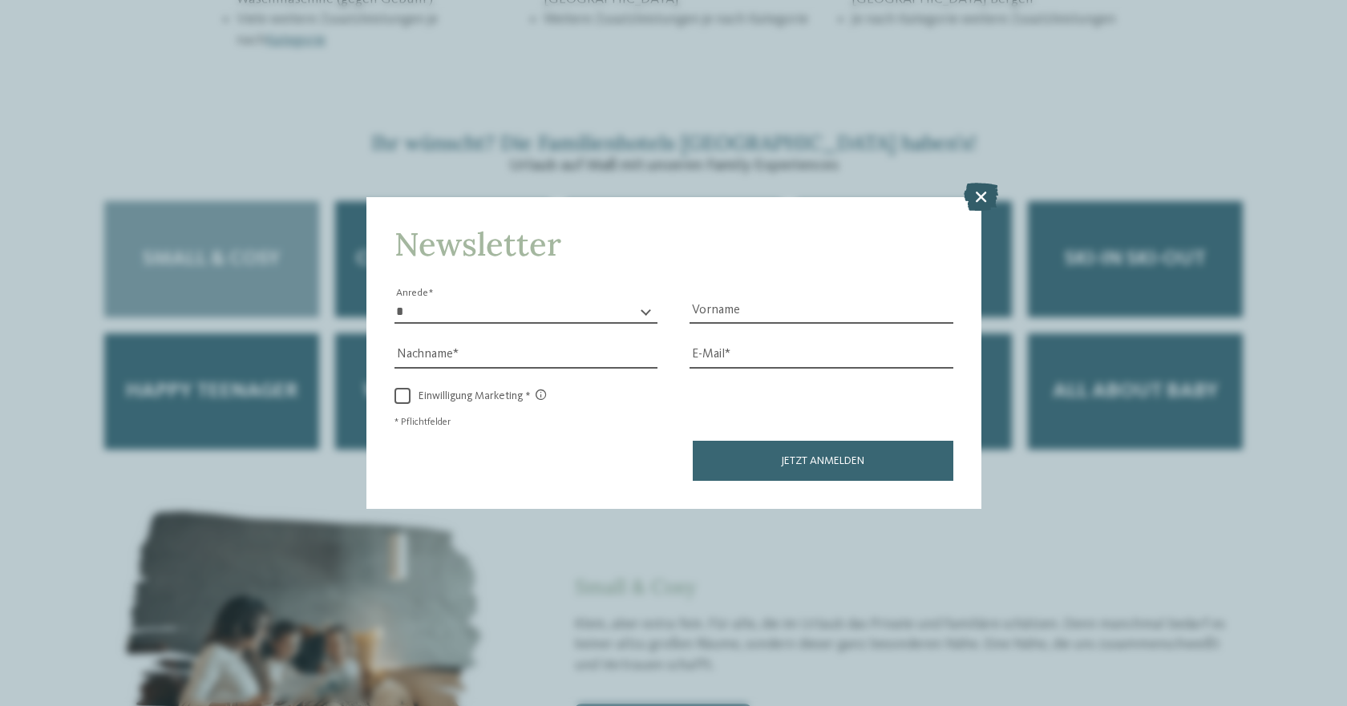
click at [981, 199] on icon at bounding box center [981, 197] width 34 height 28
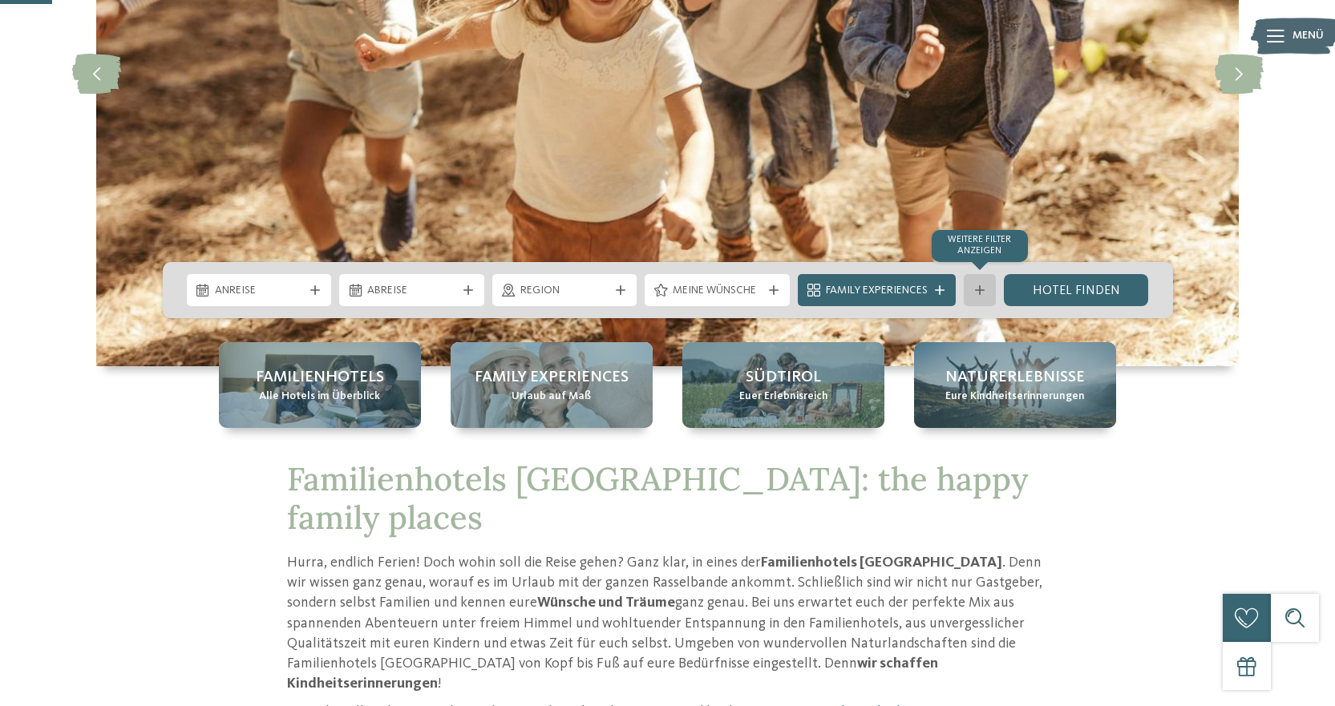
scroll to position [321, 0]
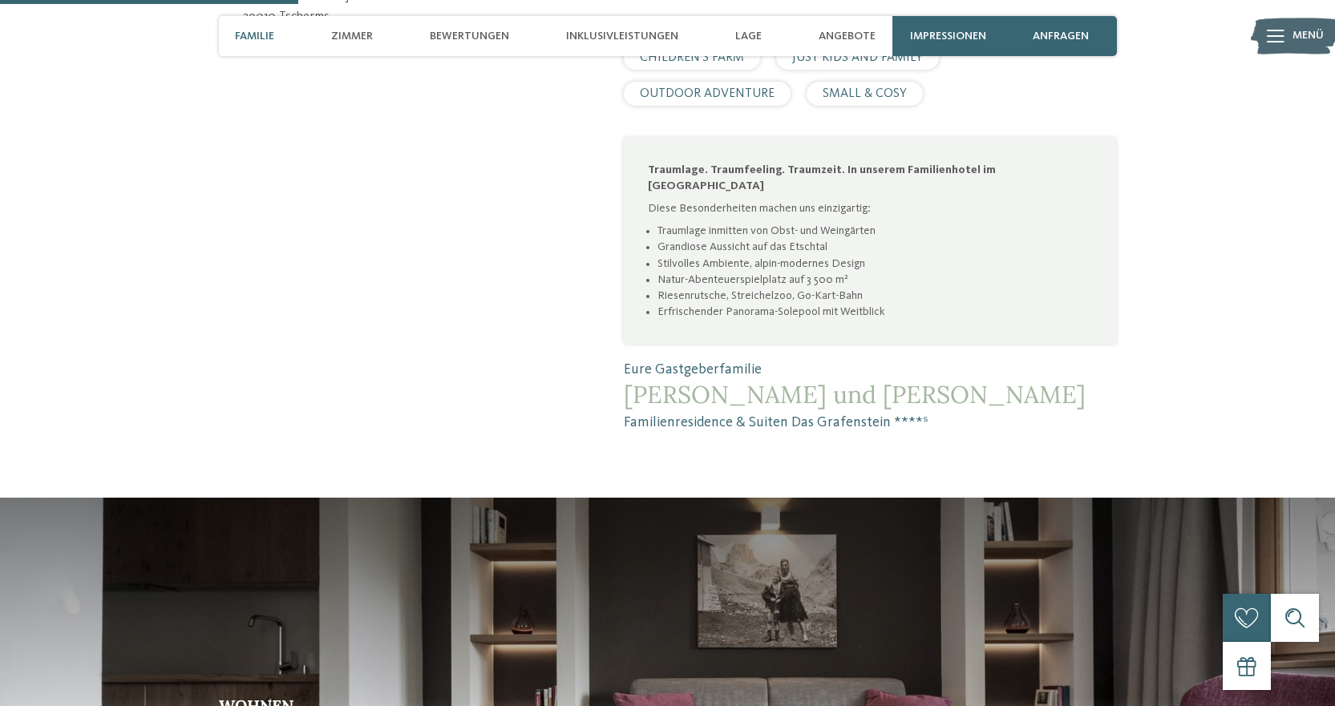
scroll to position [1203, 0]
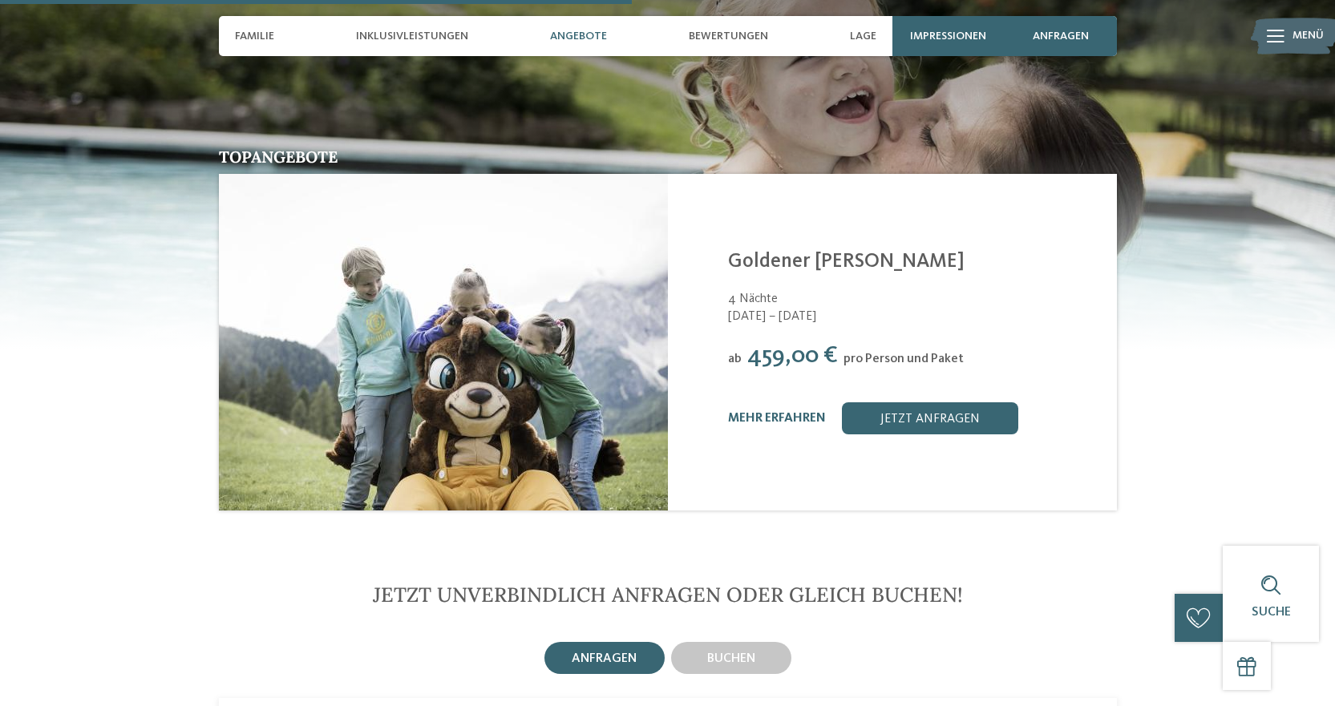
scroll to position [2245, 0]
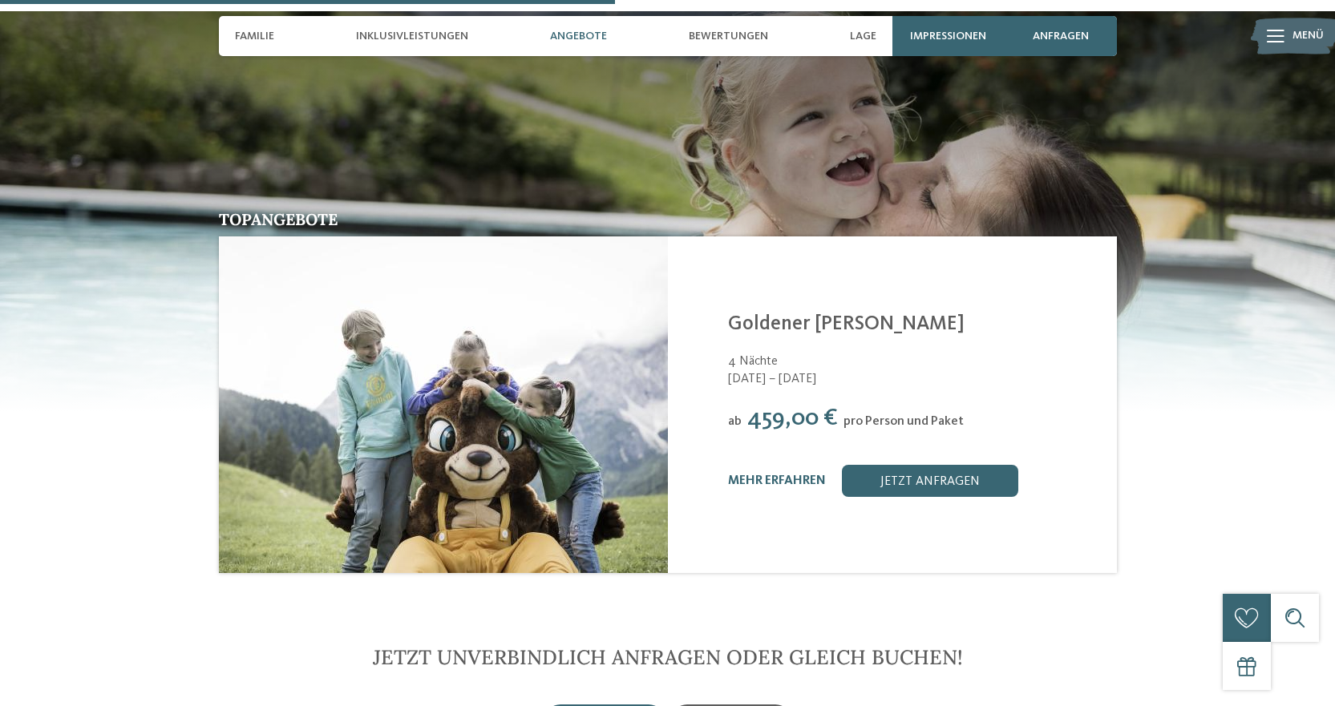
click at [912, 465] on link "jetzt anfragen" at bounding box center [930, 481] width 176 height 32
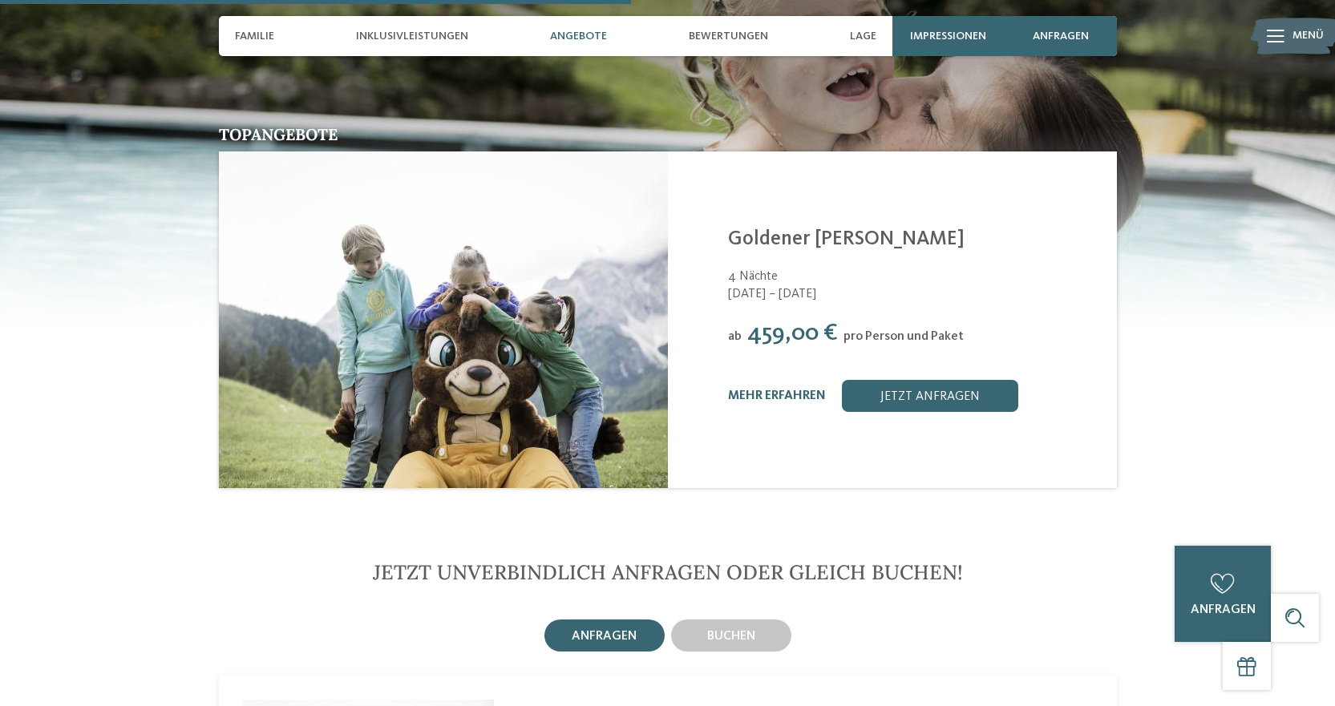
scroll to position [2142, 0]
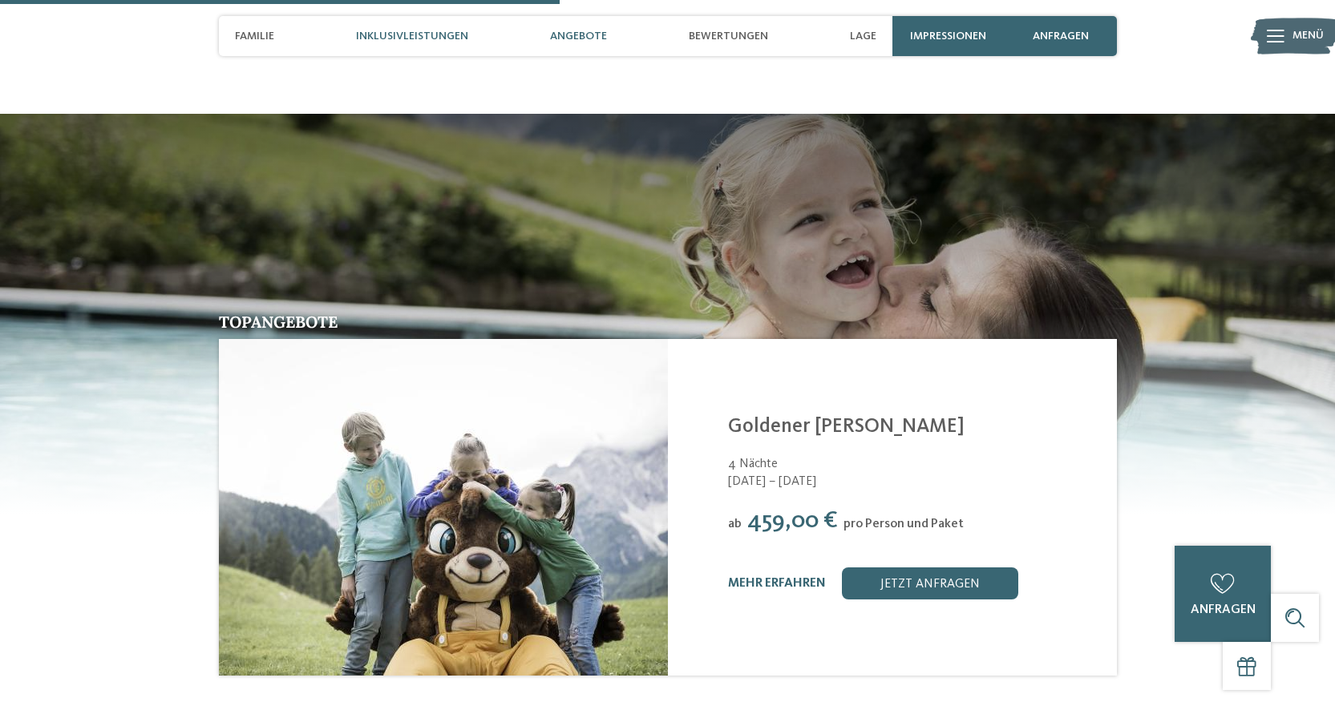
click at [450, 34] on span "Inklusivleistungen" at bounding box center [412, 37] width 112 height 14
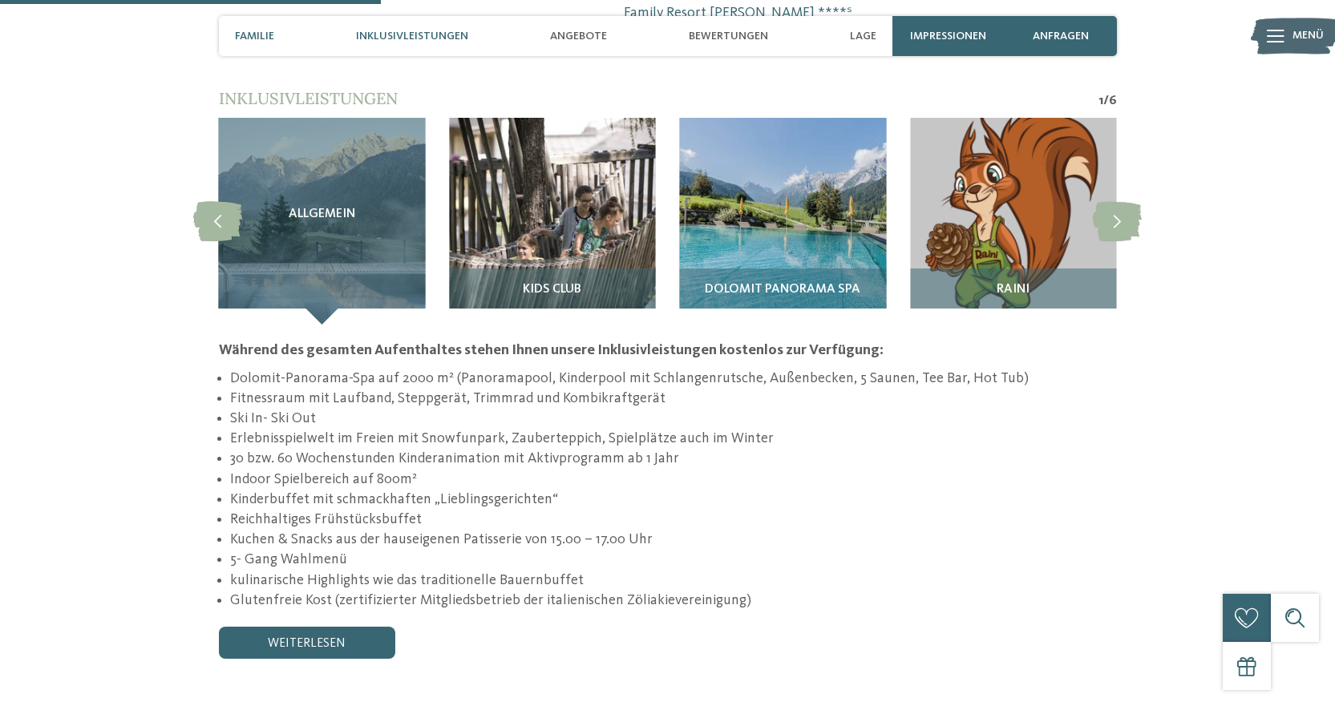
scroll to position [1458, 0]
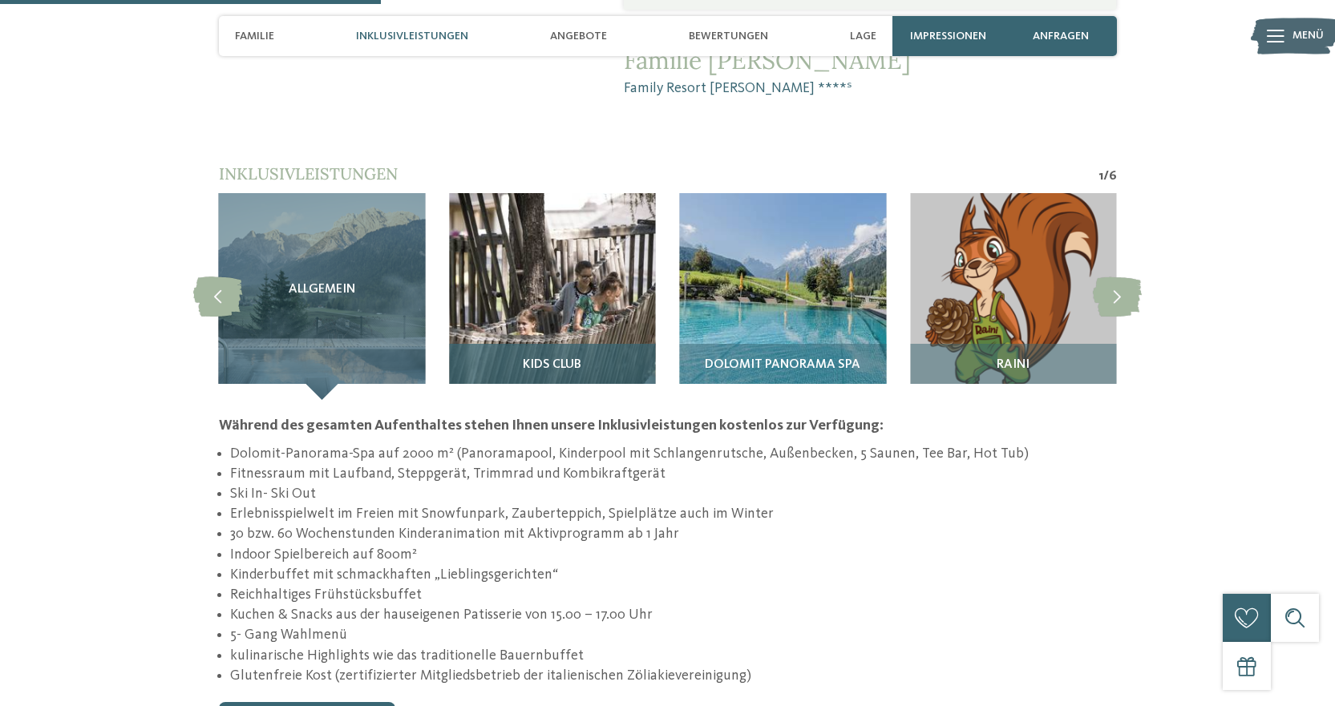
click at [530, 226] on img at bounding box center [552, 296] width 207 height 207
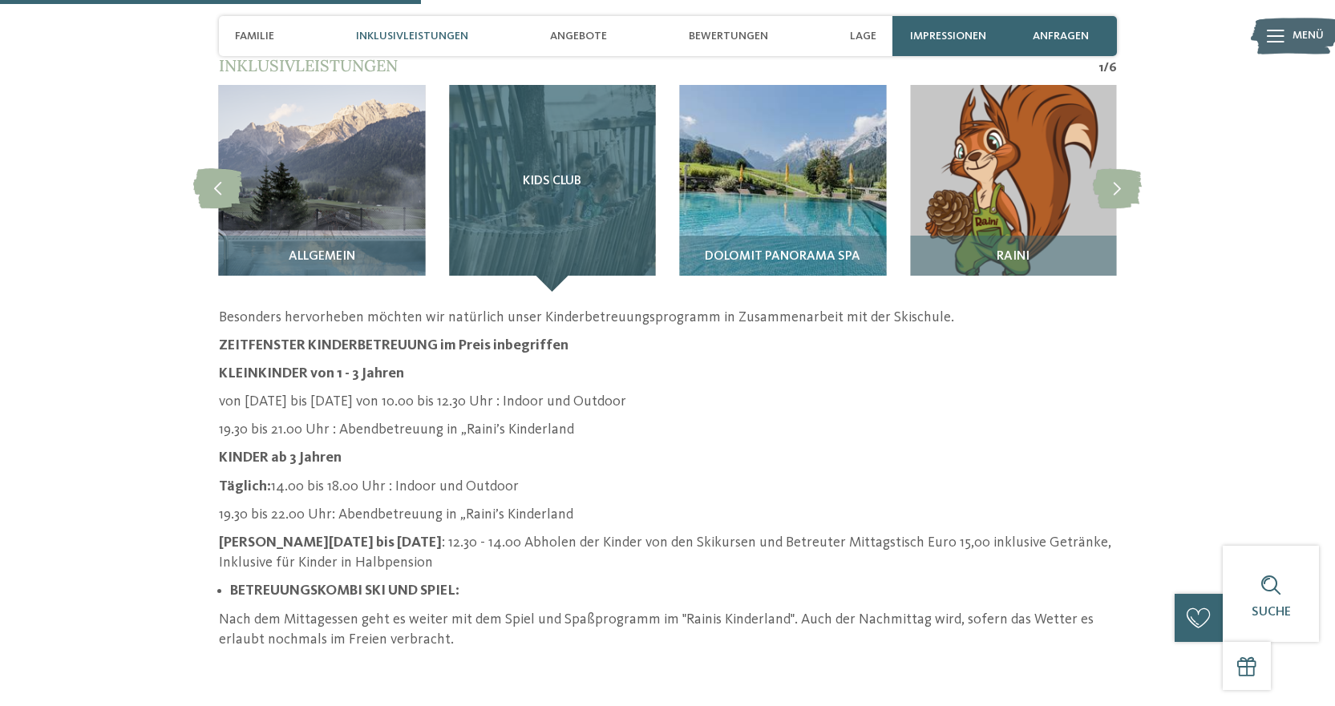
scroll to position [1538, 0]
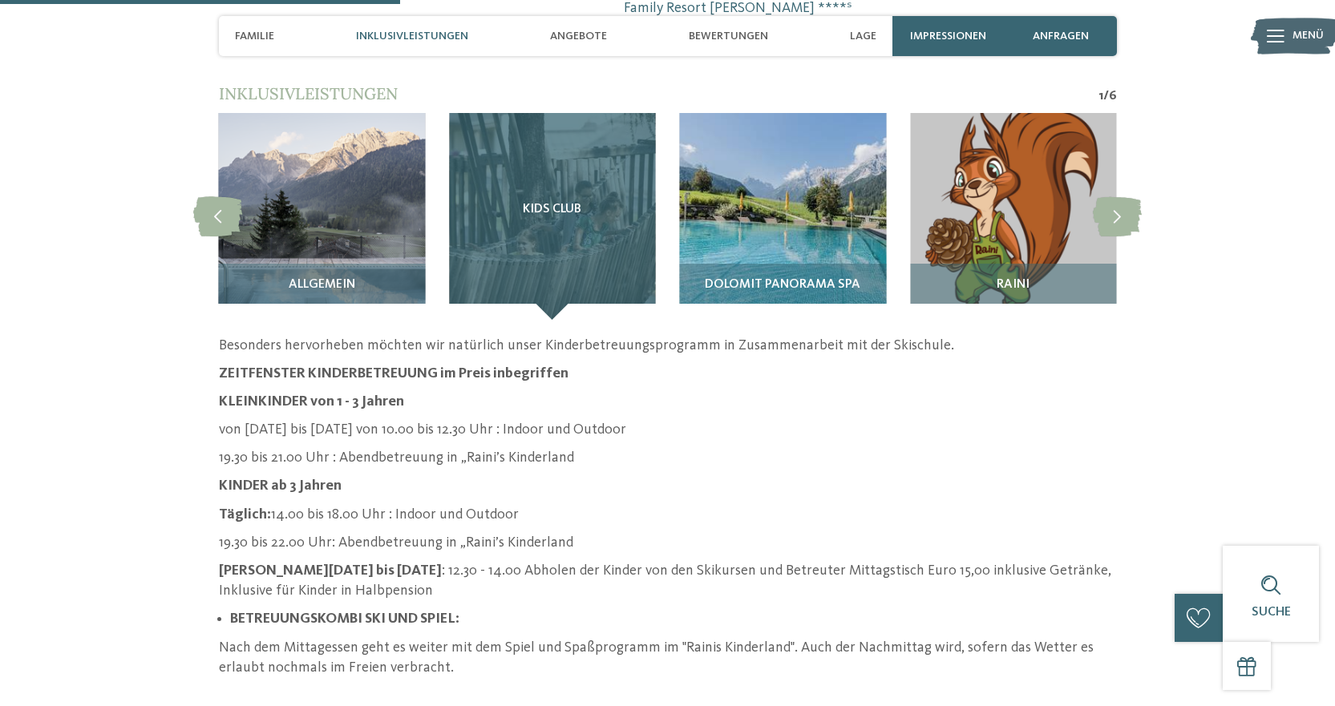
click at [542, 145] on div "Kids Club" at bounding box center [552, 216] width 207 height 207
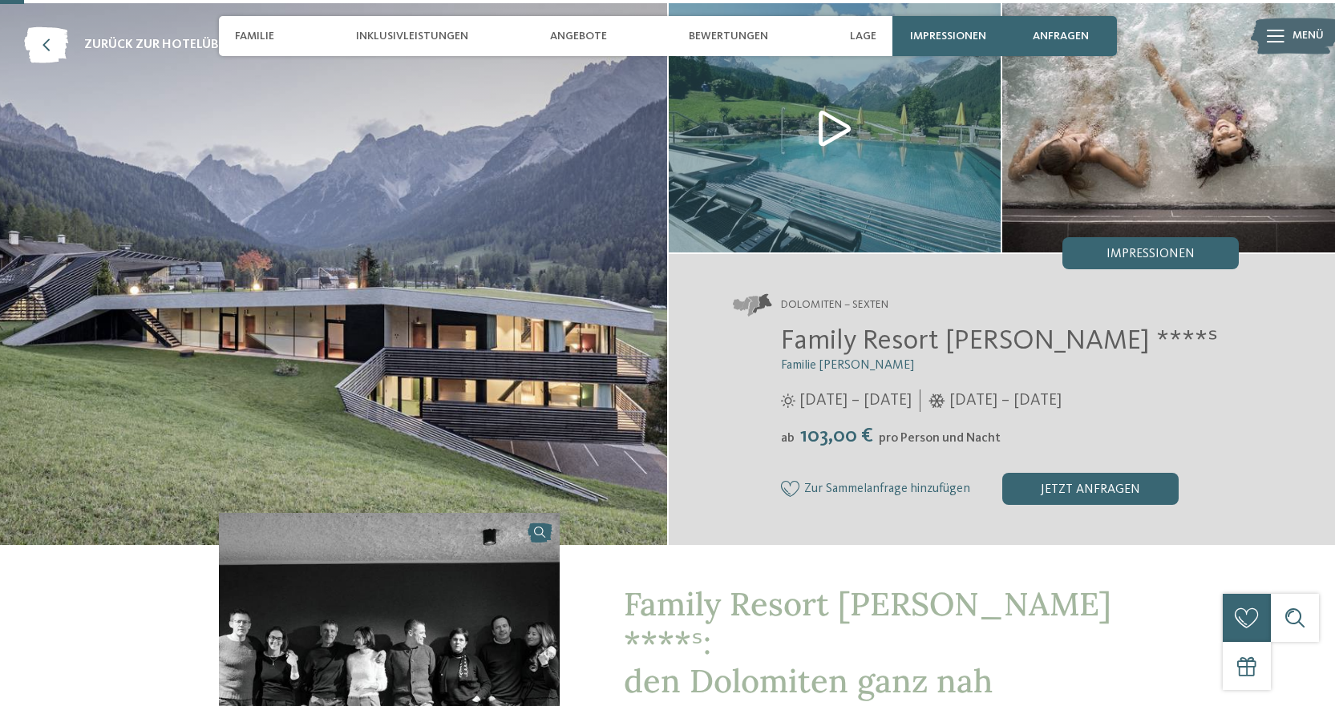
scroll to position [0, 0]
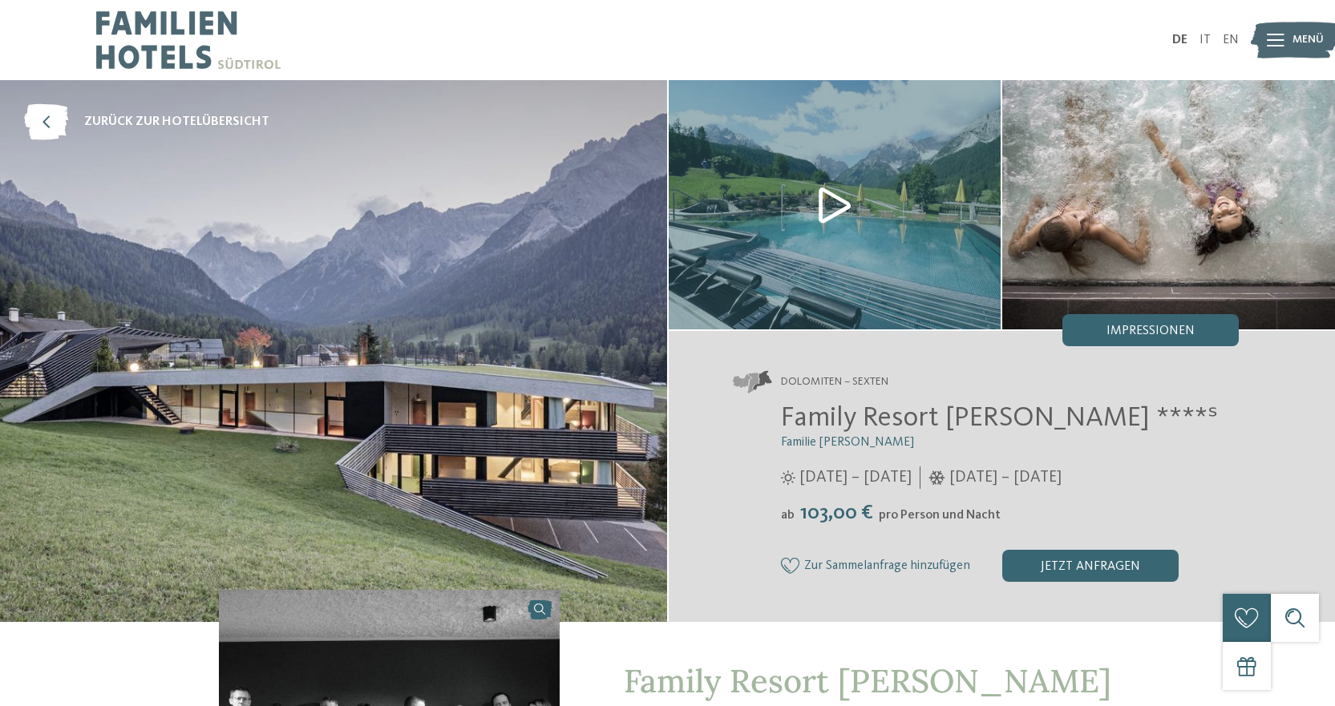
click at [1231, 192] on img at bounding box center [1168, 204] width 333 height 249
click at [168, 9] on img at bounding box center [188, 40] width 184 height 80
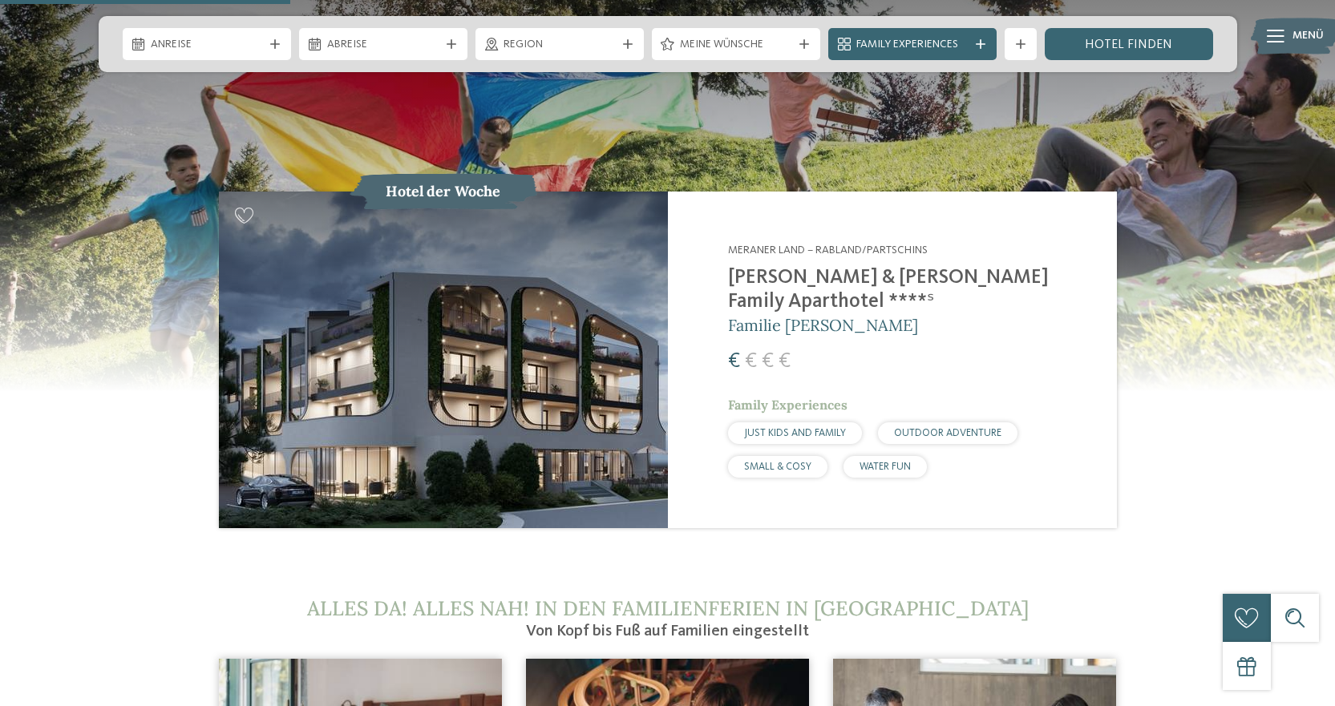
scroll to position [1684, 0]
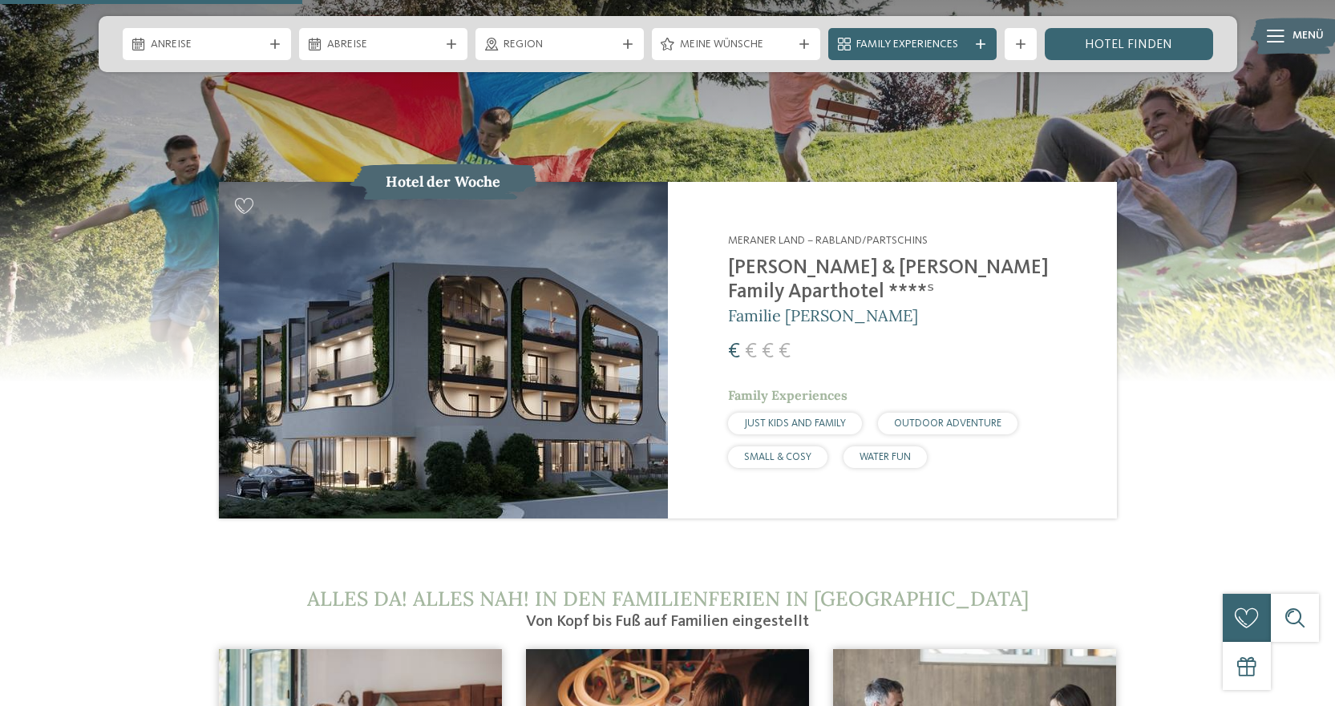
click at [815, 419] on span "JUST KIDS AND FAMILY" at bounding box center [795, 424] width 102 height 10
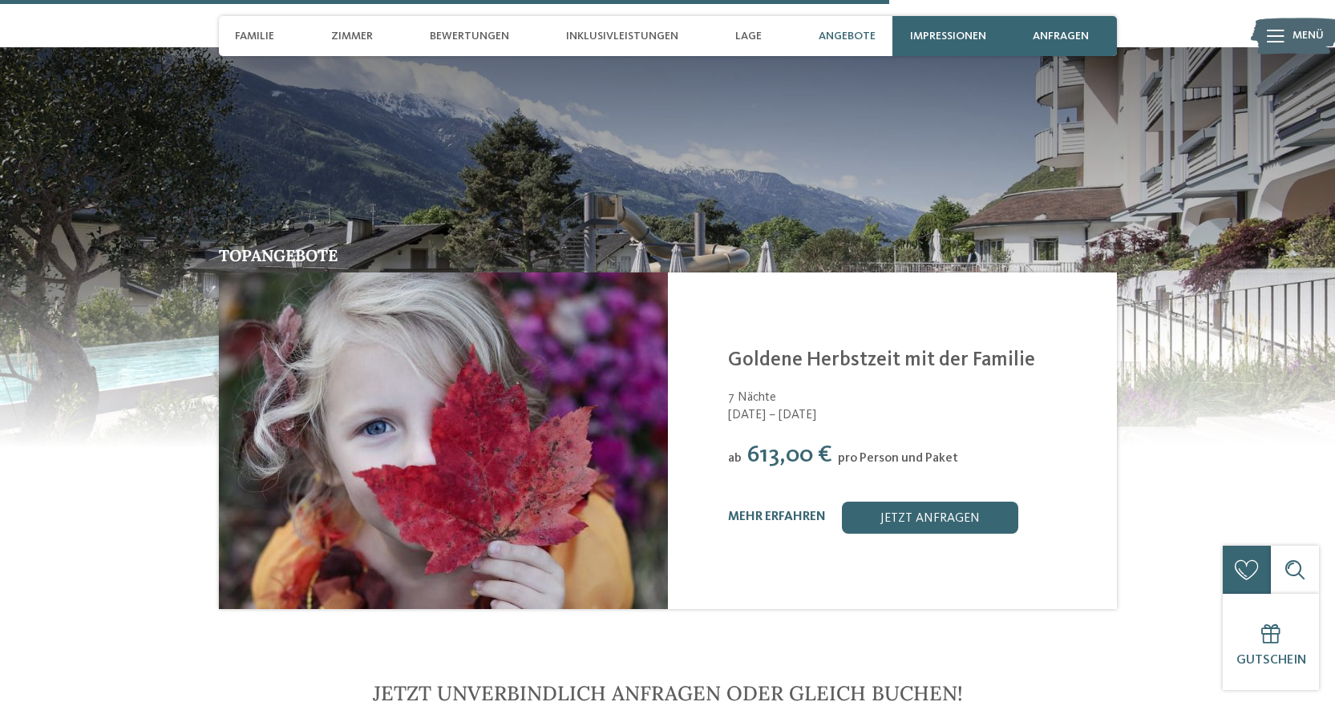
scroll to position [3608, 0]
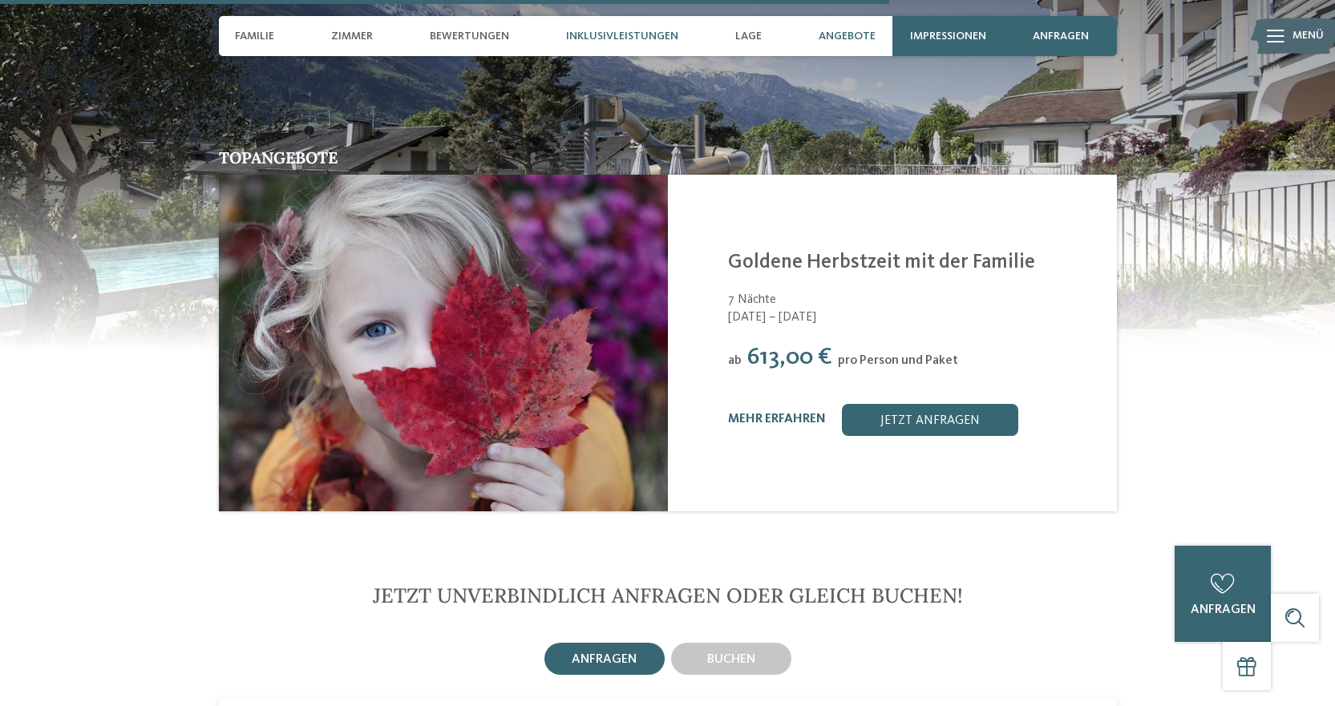
click at [638, 37] on span "Inklusivleistungen" at bounding box center [622, 37] width 112 height 14
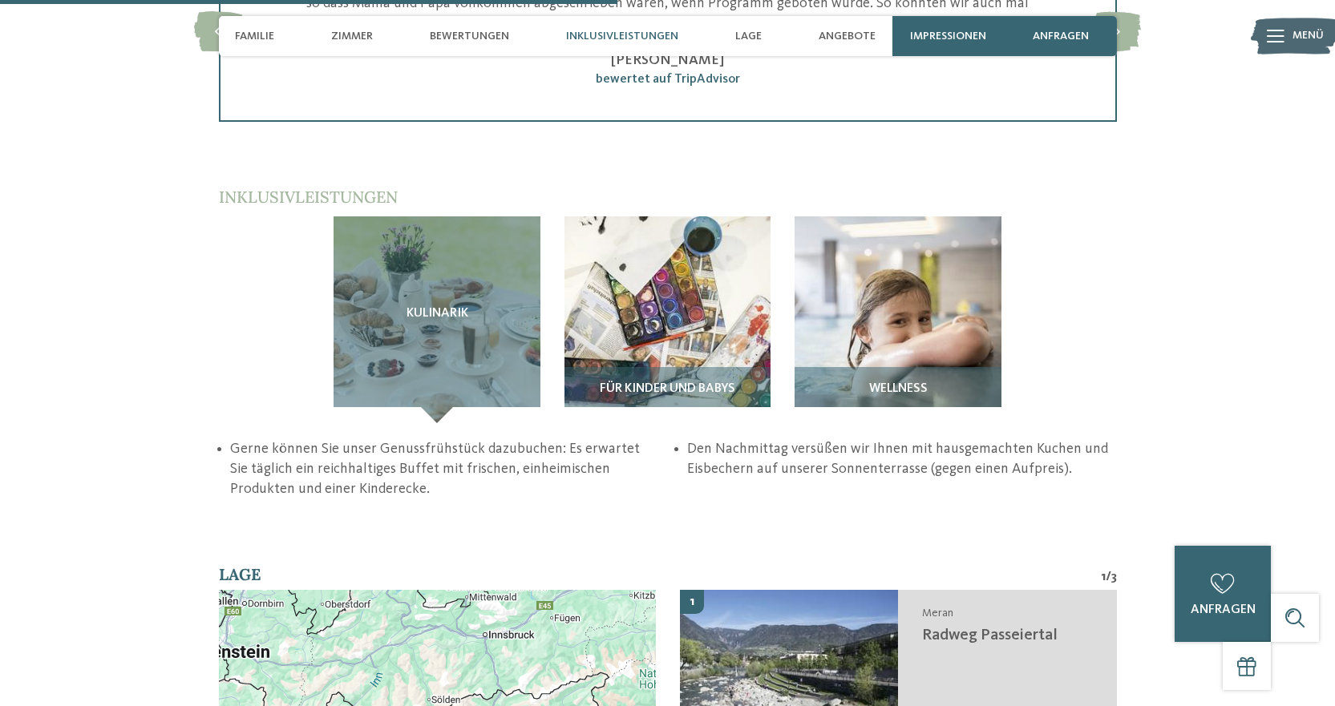
scroll to position [2501, 0]
